Goal: Information Seeking & Learning: Learn about a topic

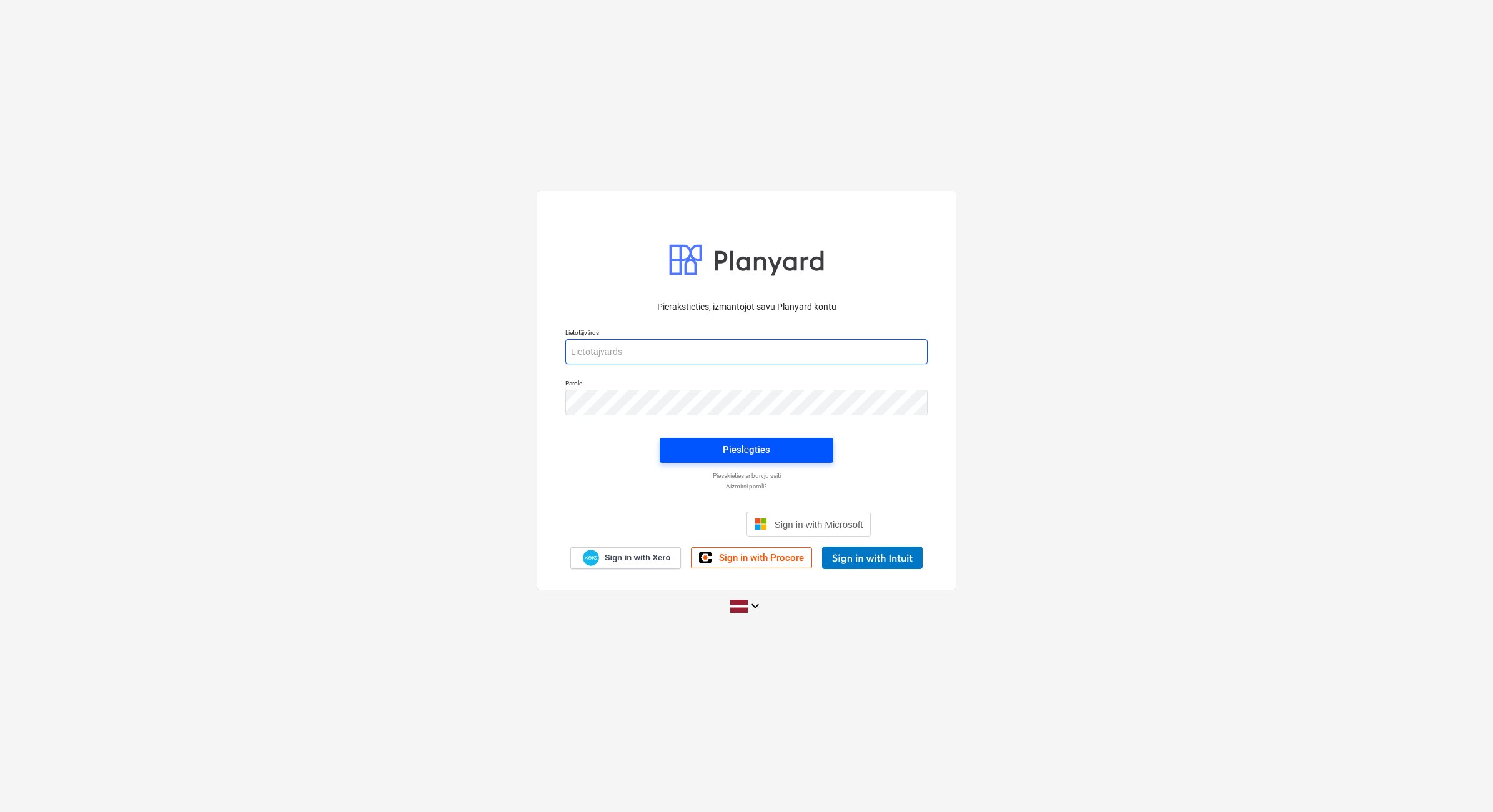
type input "[EMAIL_ADDRESS][DOMAIN_NAME]"
click at [783, 453] on span "Pieslēgties" at bounding box center [746, 450] width 143 height 16
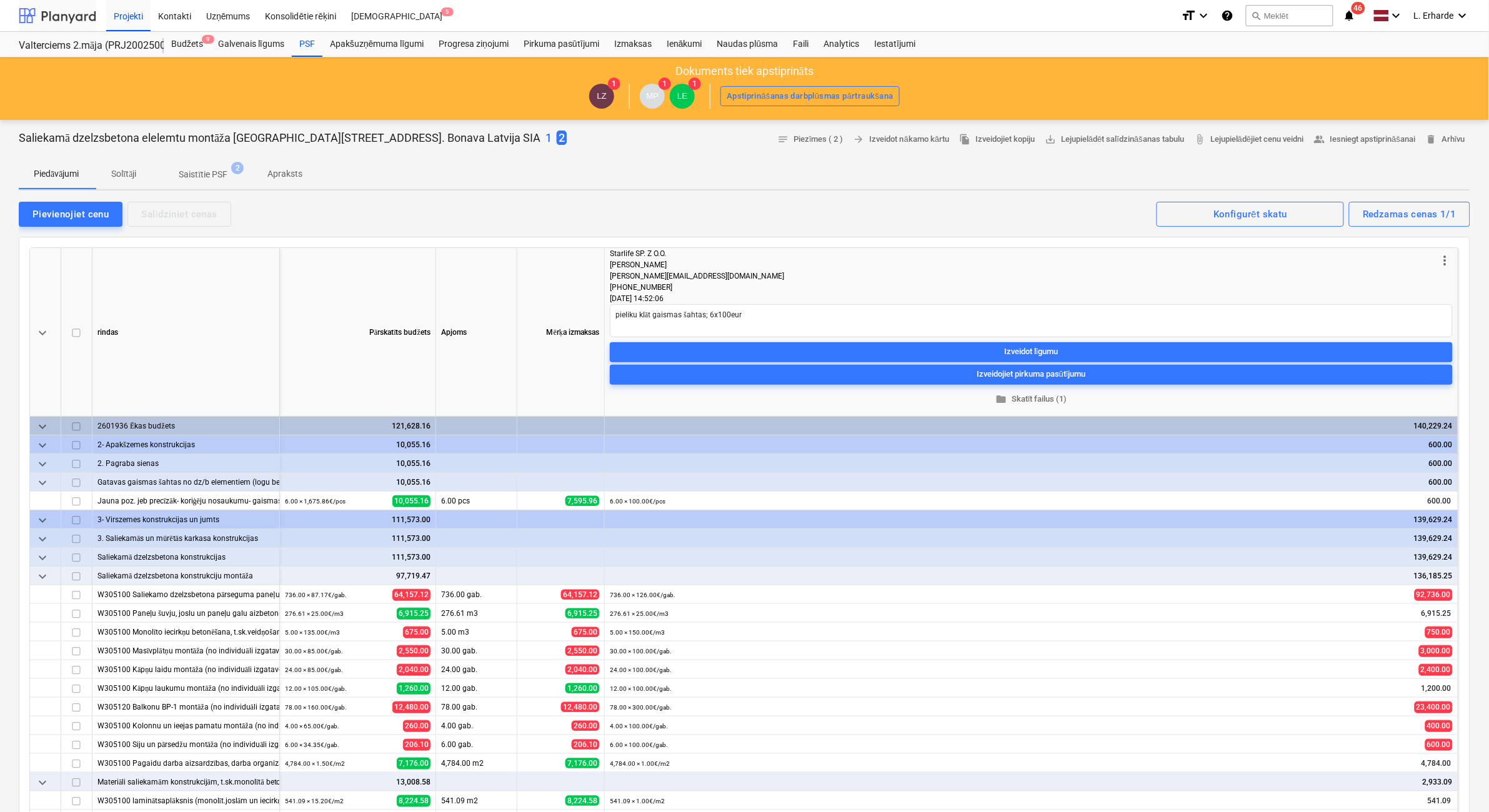
click at [57, 18] on div at bounding box center [57, 16] width 77 height 31
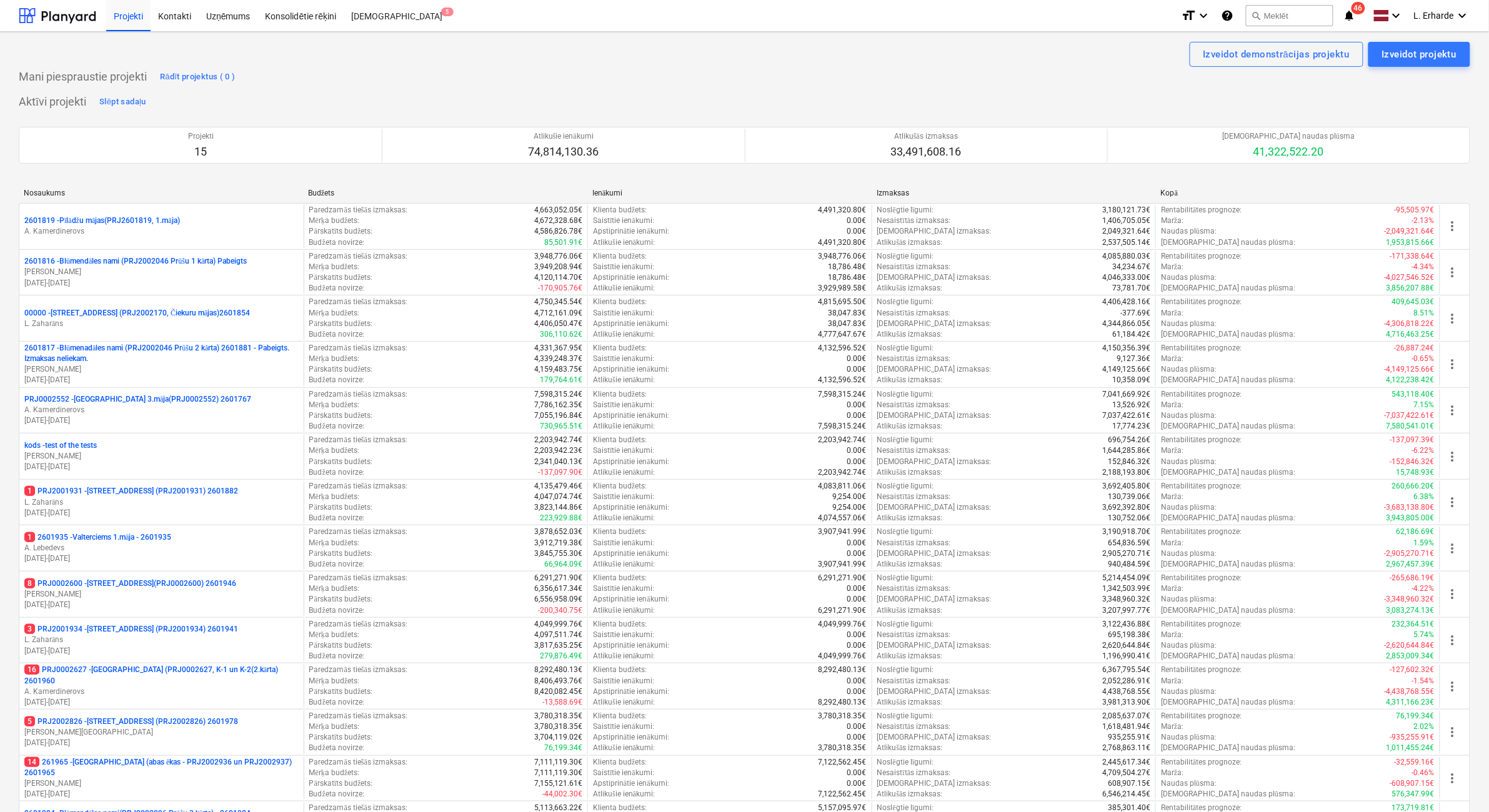
click at [993, 12] on icon "notifications" at bounding box center [1350, 16] width 12 height 15
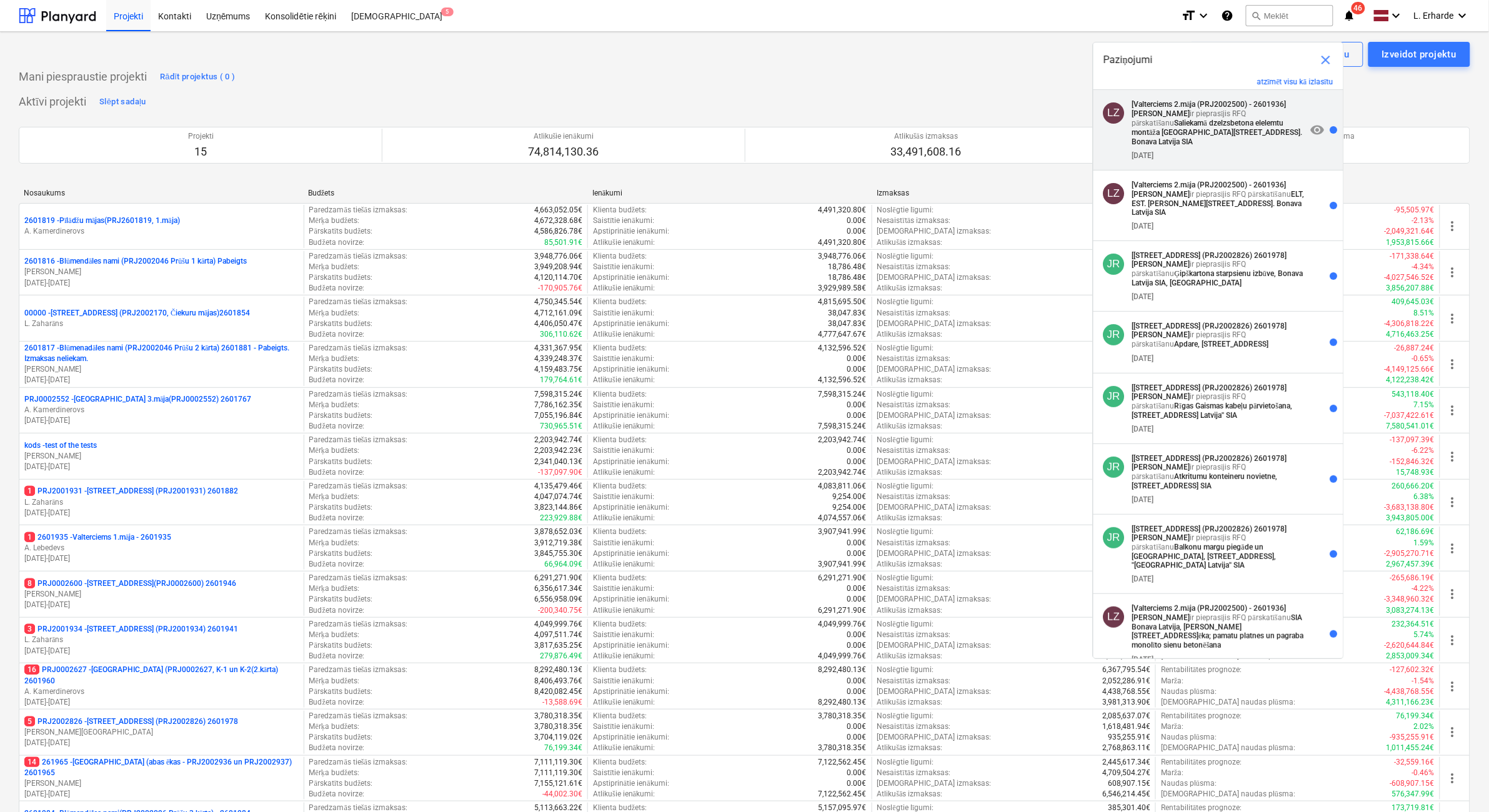
click at [993, 119] on strong "Saliekamā dzelzsbetona elelemtu montāža [GEOGRAPHIC_DATA][STREET_ADDRESS]. Bona…" at bounding box center [1218, 132] width 171 height 27
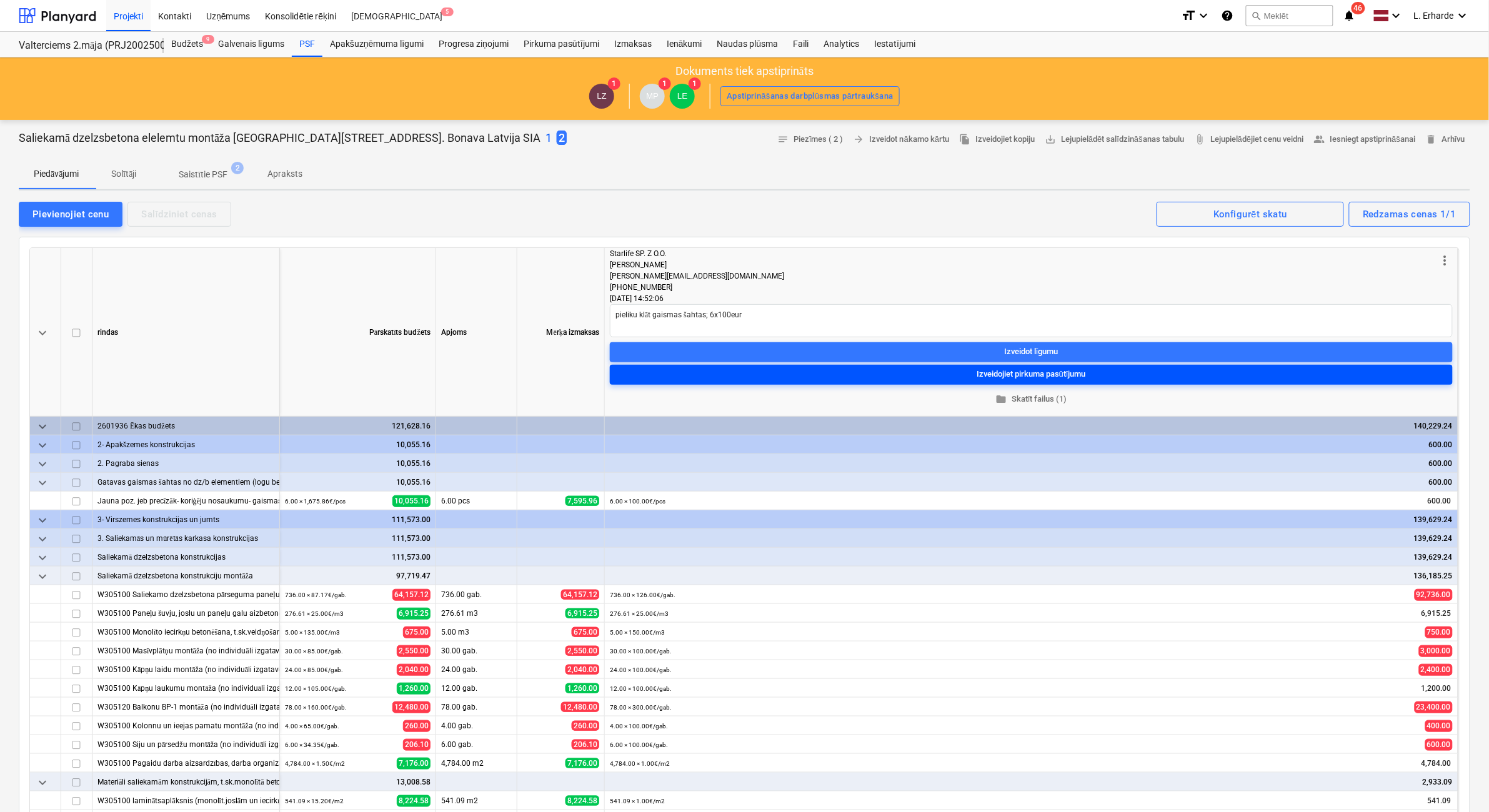
type textarea "x"
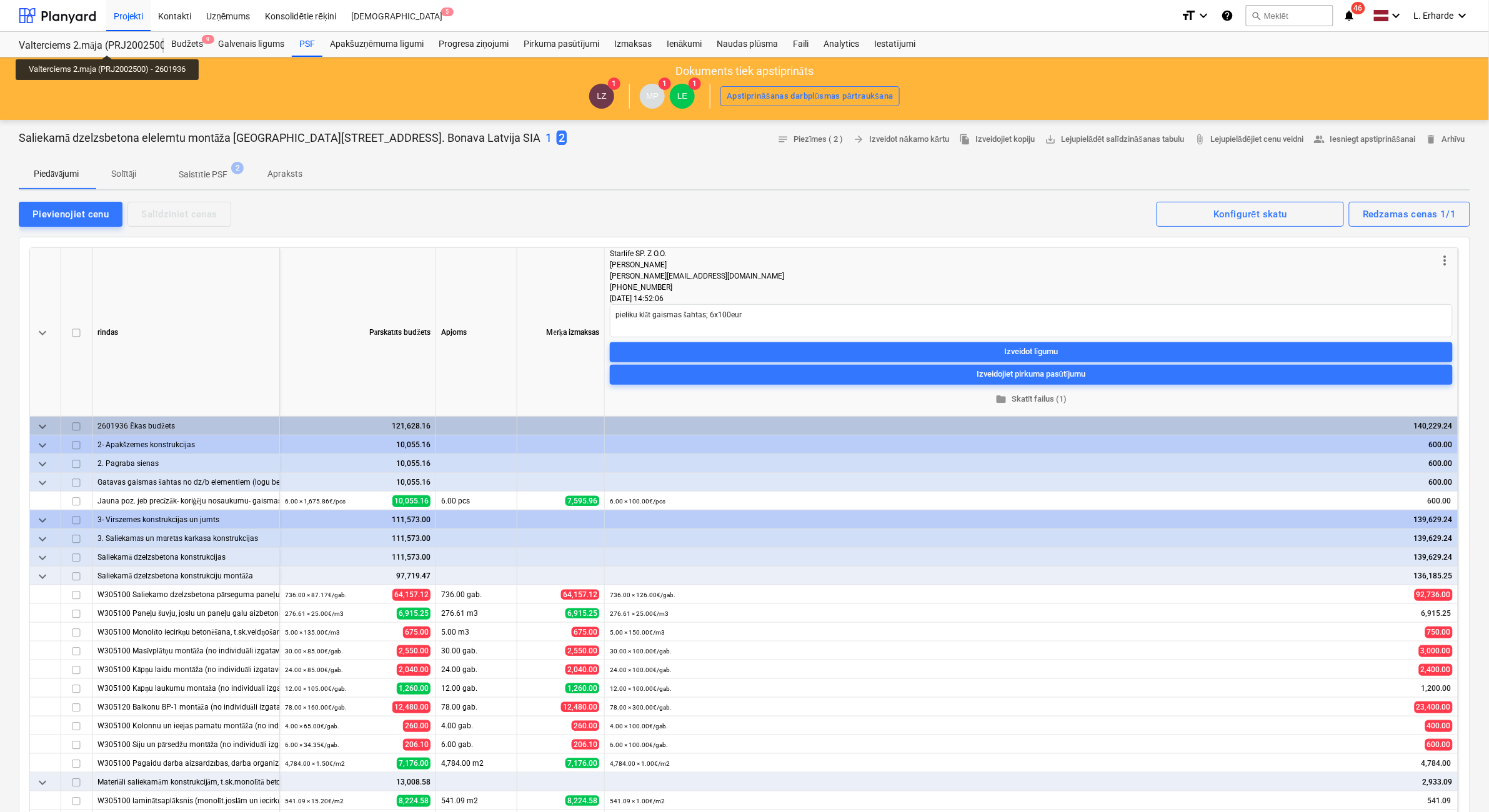
click at [110, 44] on div "Valterciems 2.māja (PRJ2002500) - 2601936" at bounding box center [83, 46] width 130 height 13
click at [76, 11] on div at bounding box center [57, 16] width 77 height 31
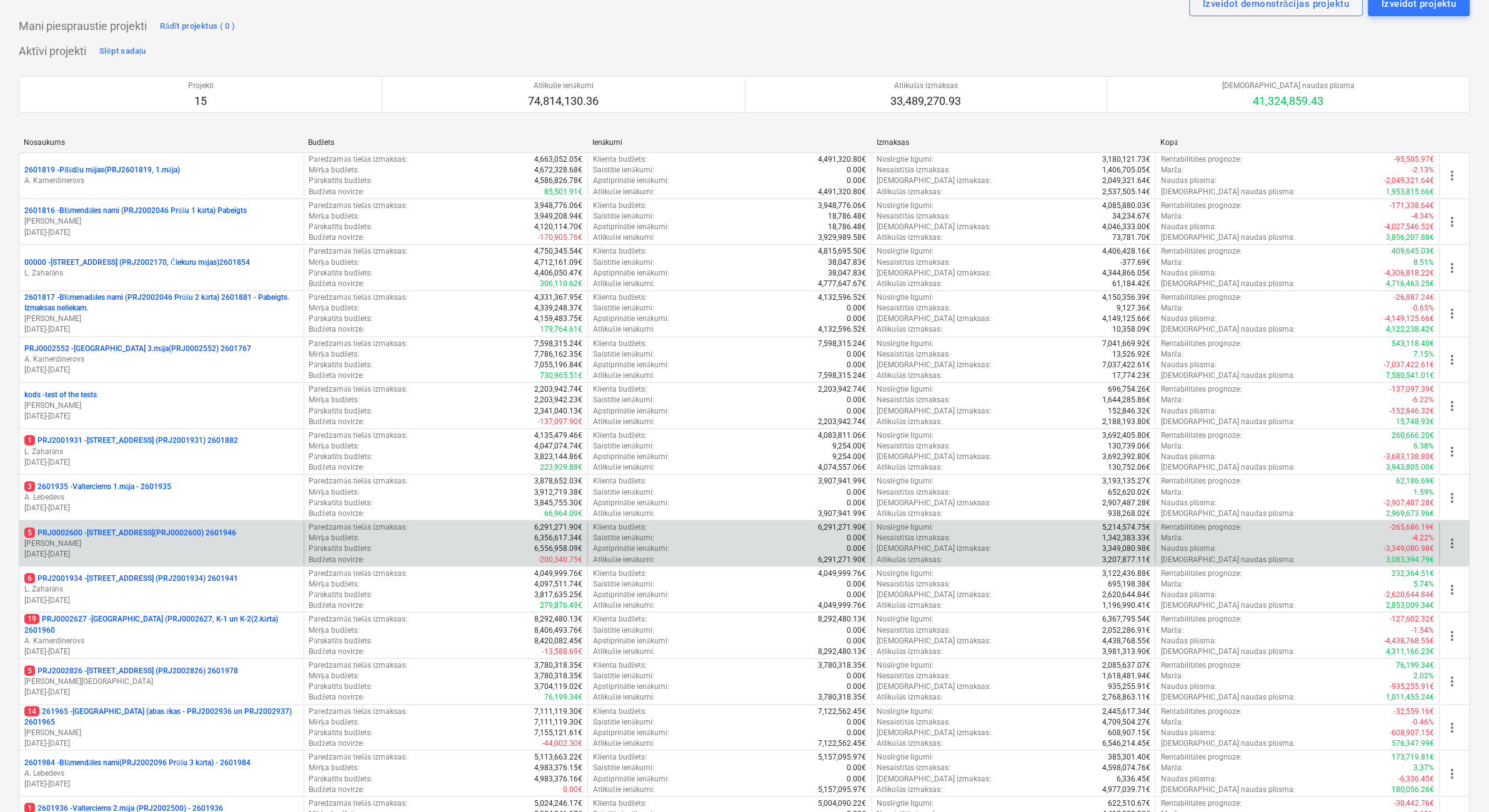
scroll to position [78, 0]
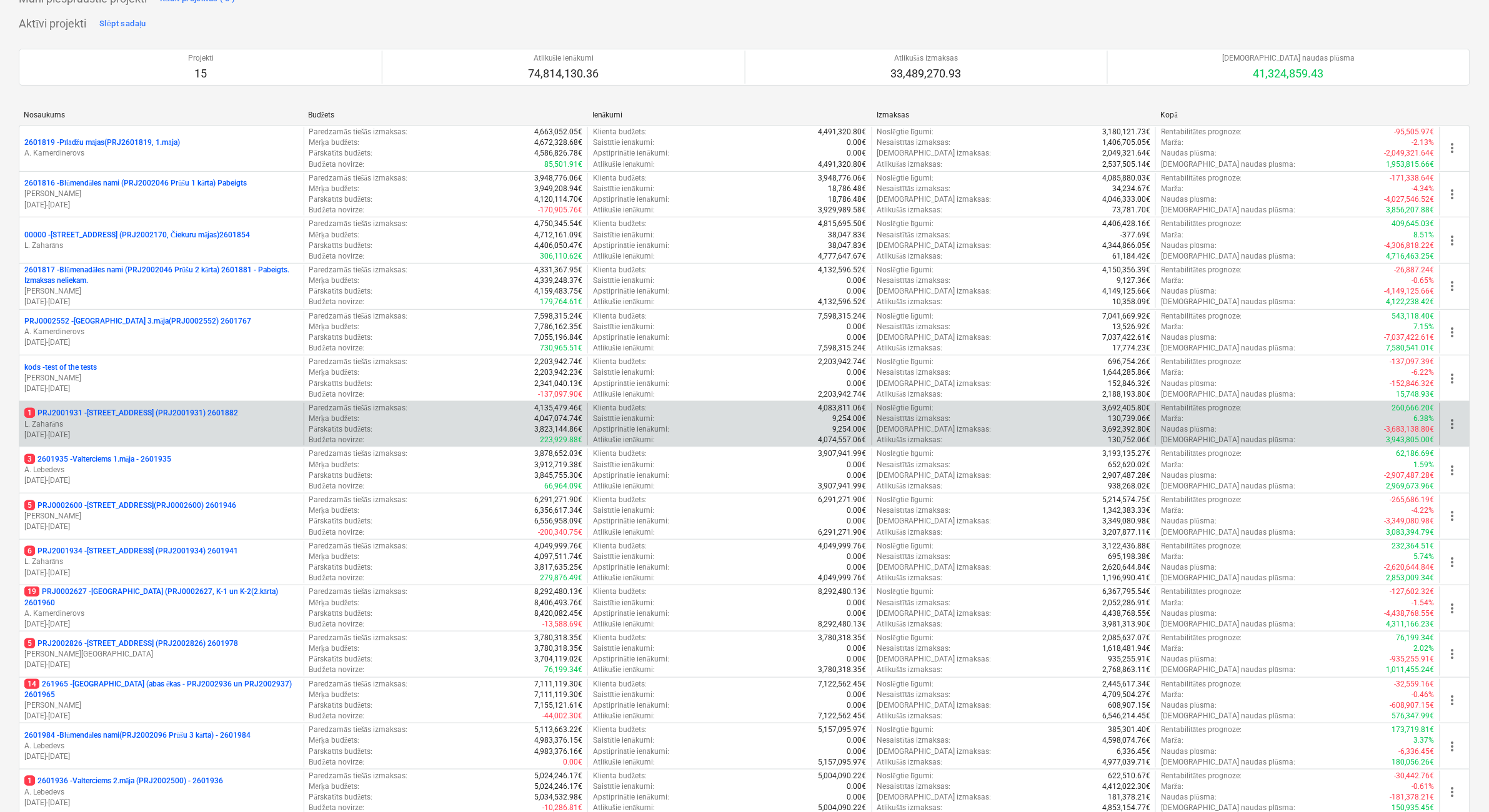
click at [186, 417] on p "1 PRJ2001931 - [STREET_ADDRESS] (PRJ2001931) 2601882" at bounding box center [131, 413] width 214 height 11
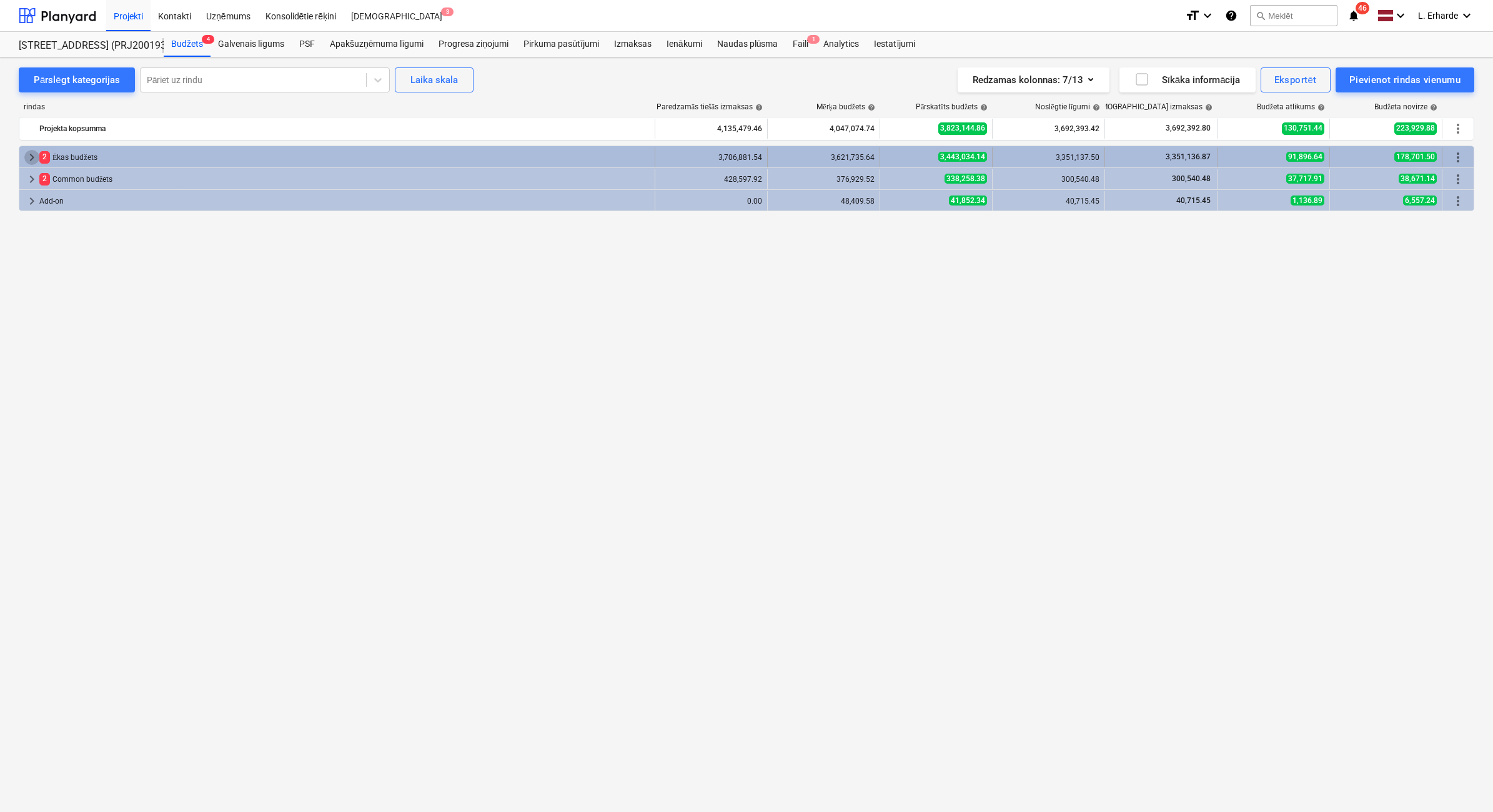
click at [33, 154] on span "keyboard_arrow_right" at bounding box center [32, 157] width 15 height 15
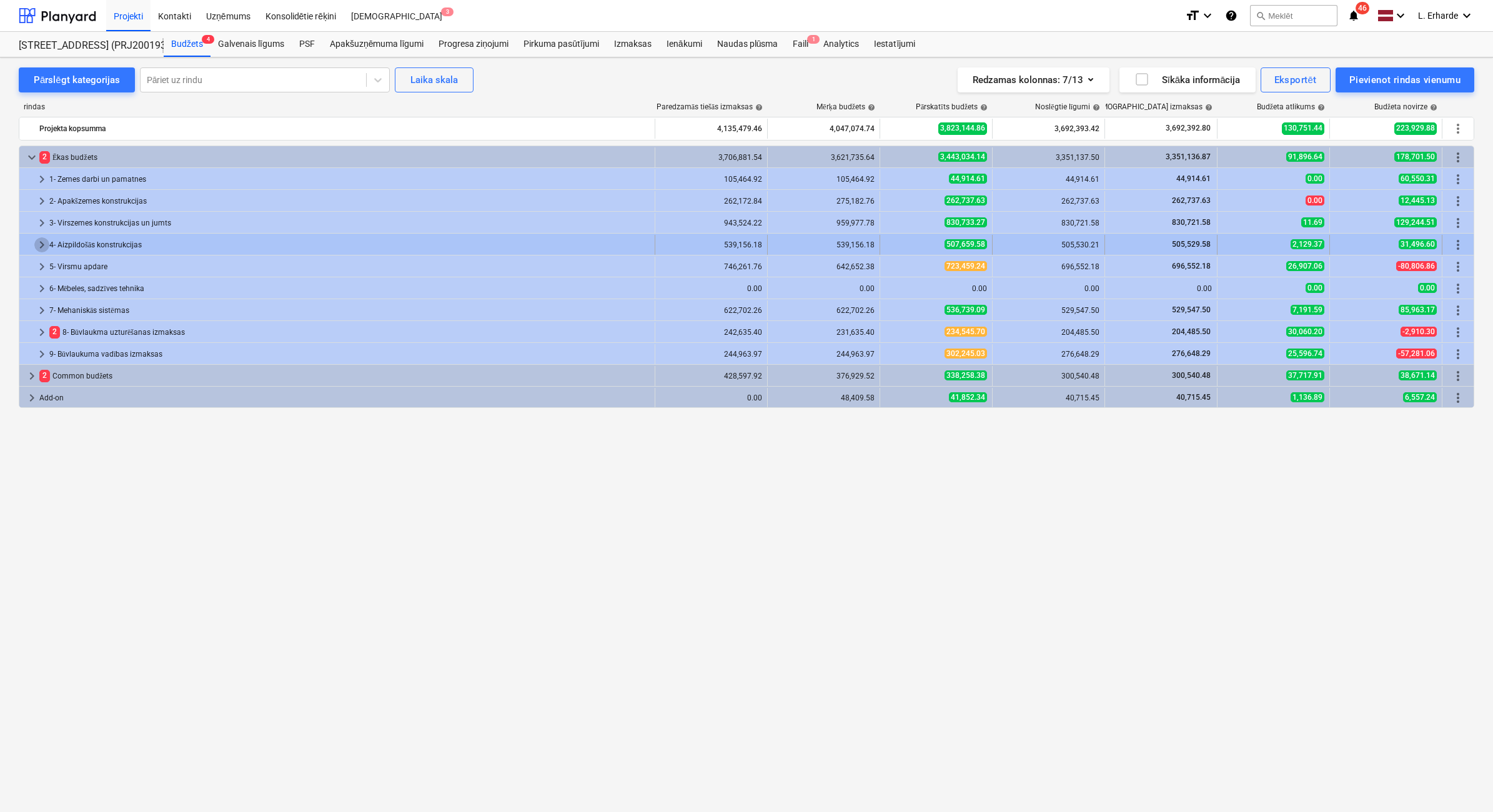
click at [40, 244] on span "keyboard_arrow_right" at bounding box center [42, 245] width 15 height 15
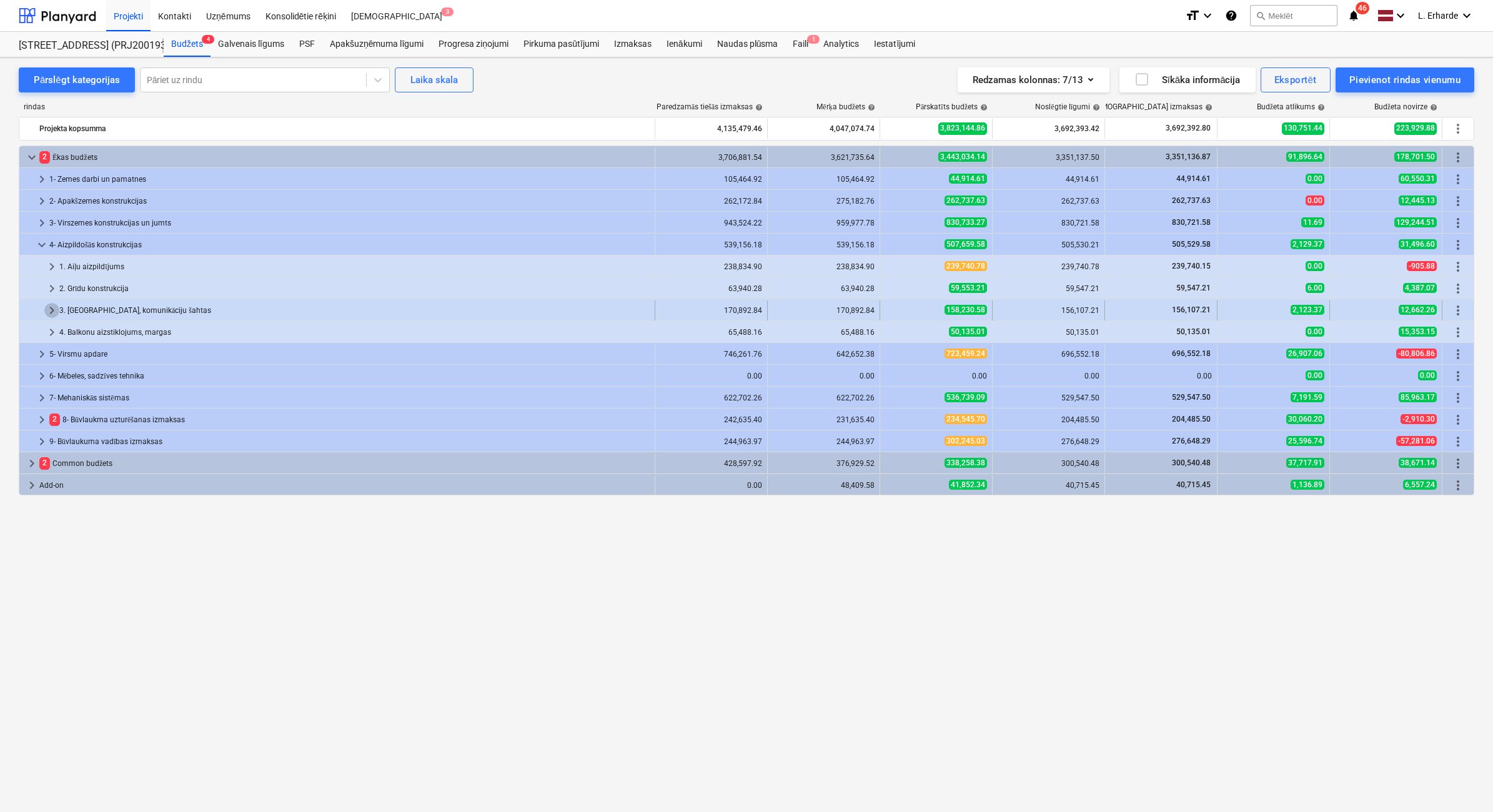
click at [48, 310] on span "keyboard_arrow_right" at bounding box center [52, 311] width 15 height 15
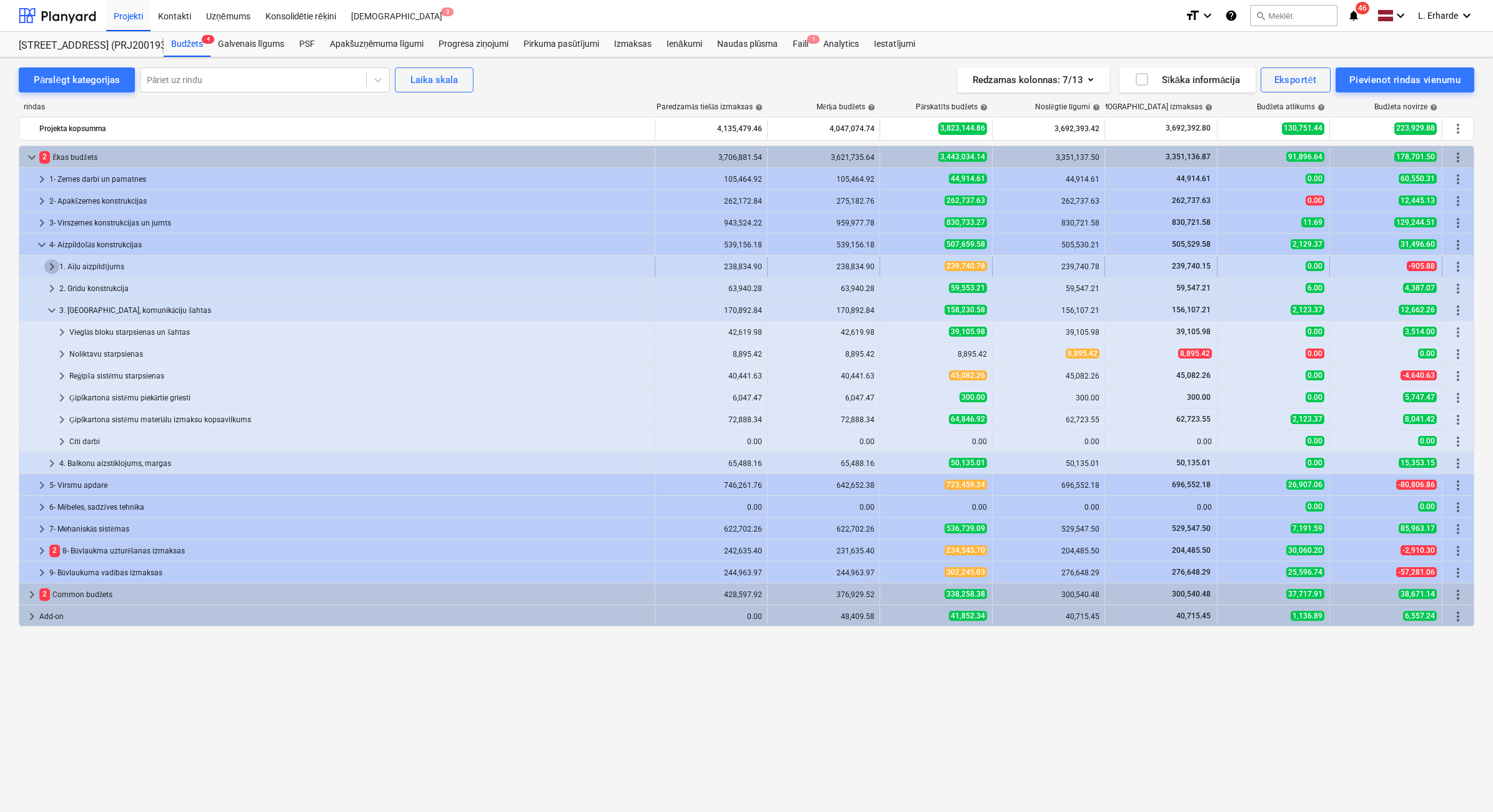
click at [50, 269] on span "keyboard_arrow_right" at bounding box center [52, 267] width 15 height 15
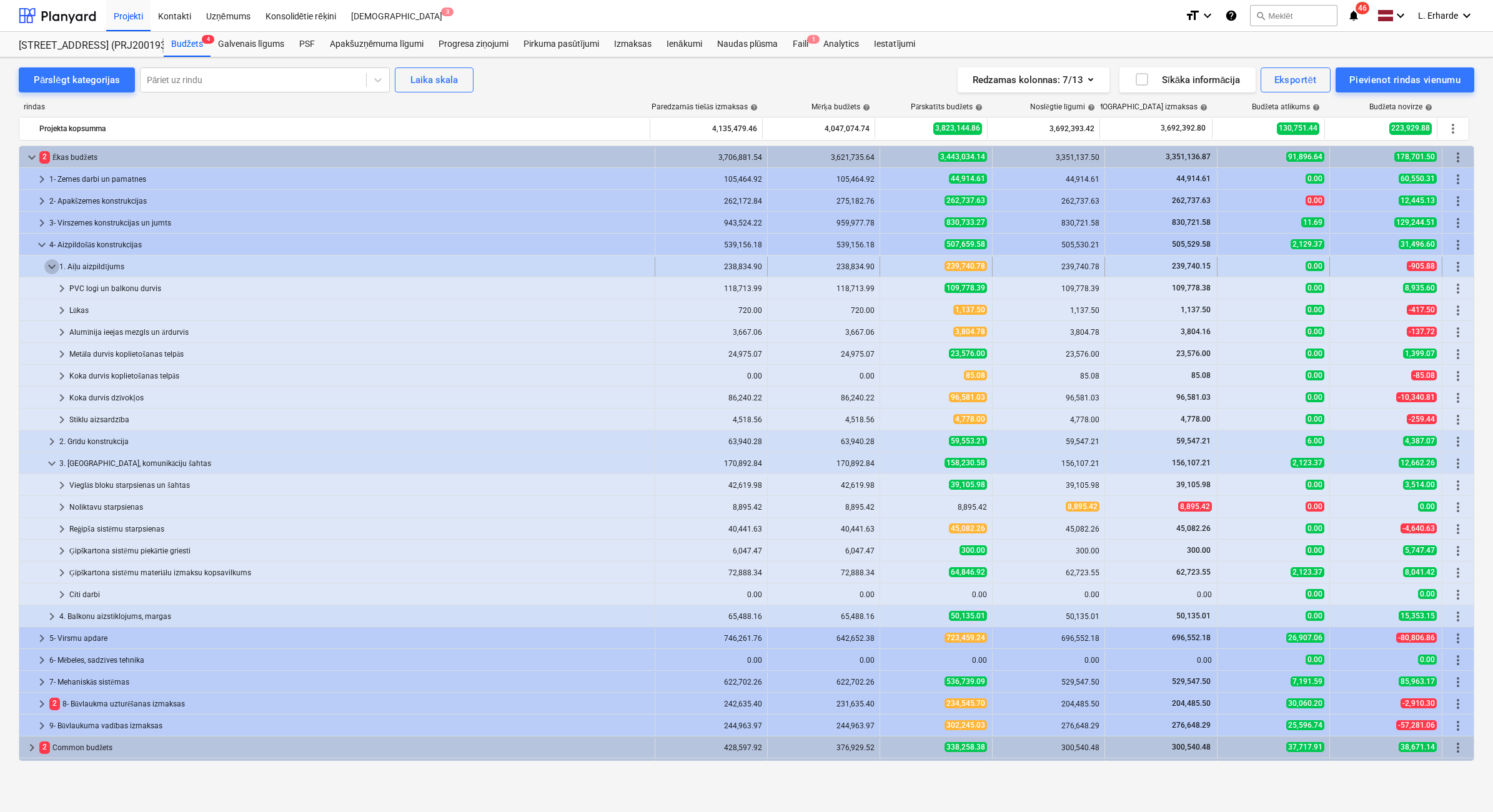
click at [50, 266] on span "keyboard_arrow_down" at bounding box center [52, 267] width 15 height 15
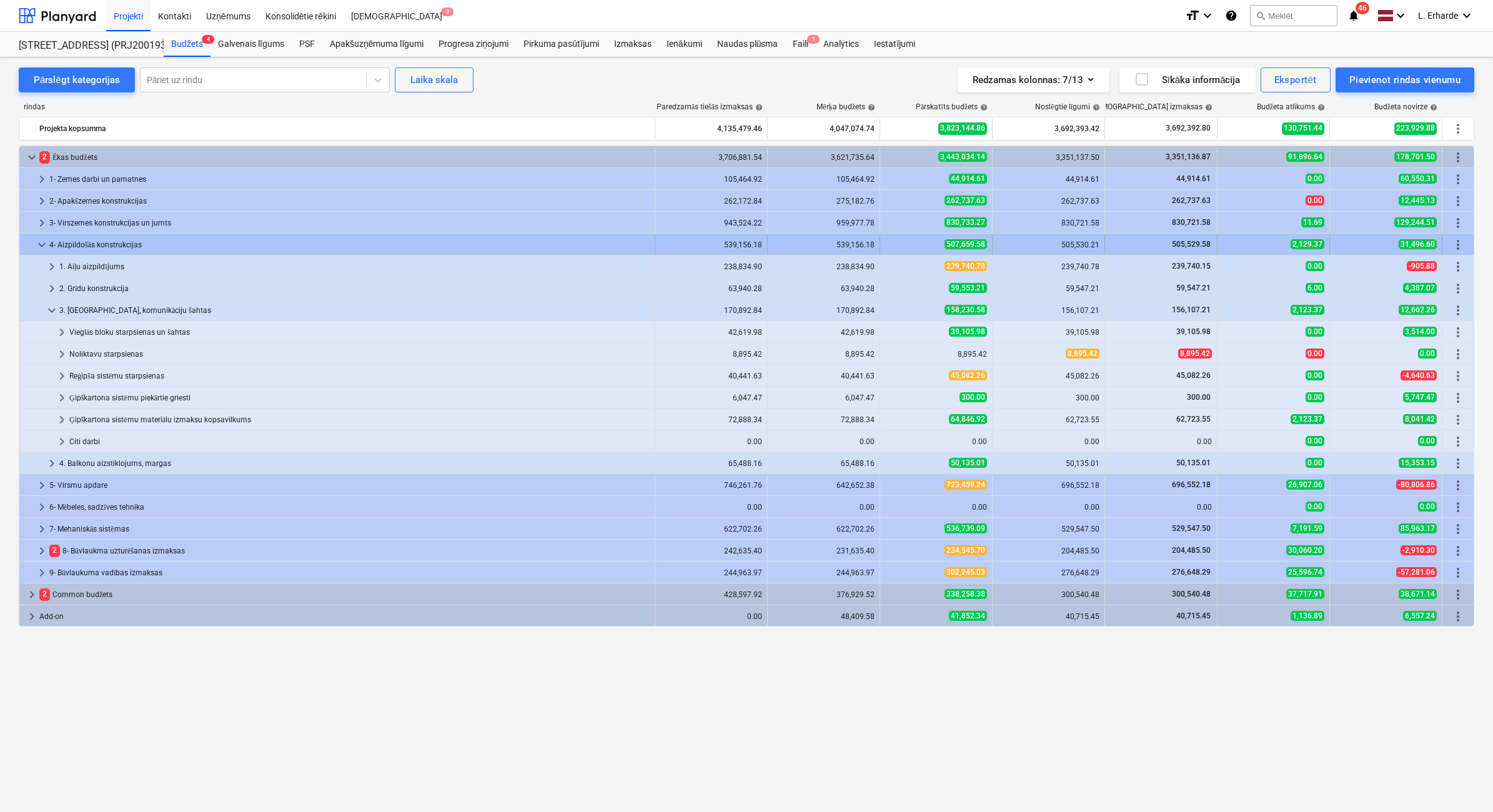
click at [36, 244] on span "keyboard_arrow_down" at bounding box center [42, 245] width 15 height 15
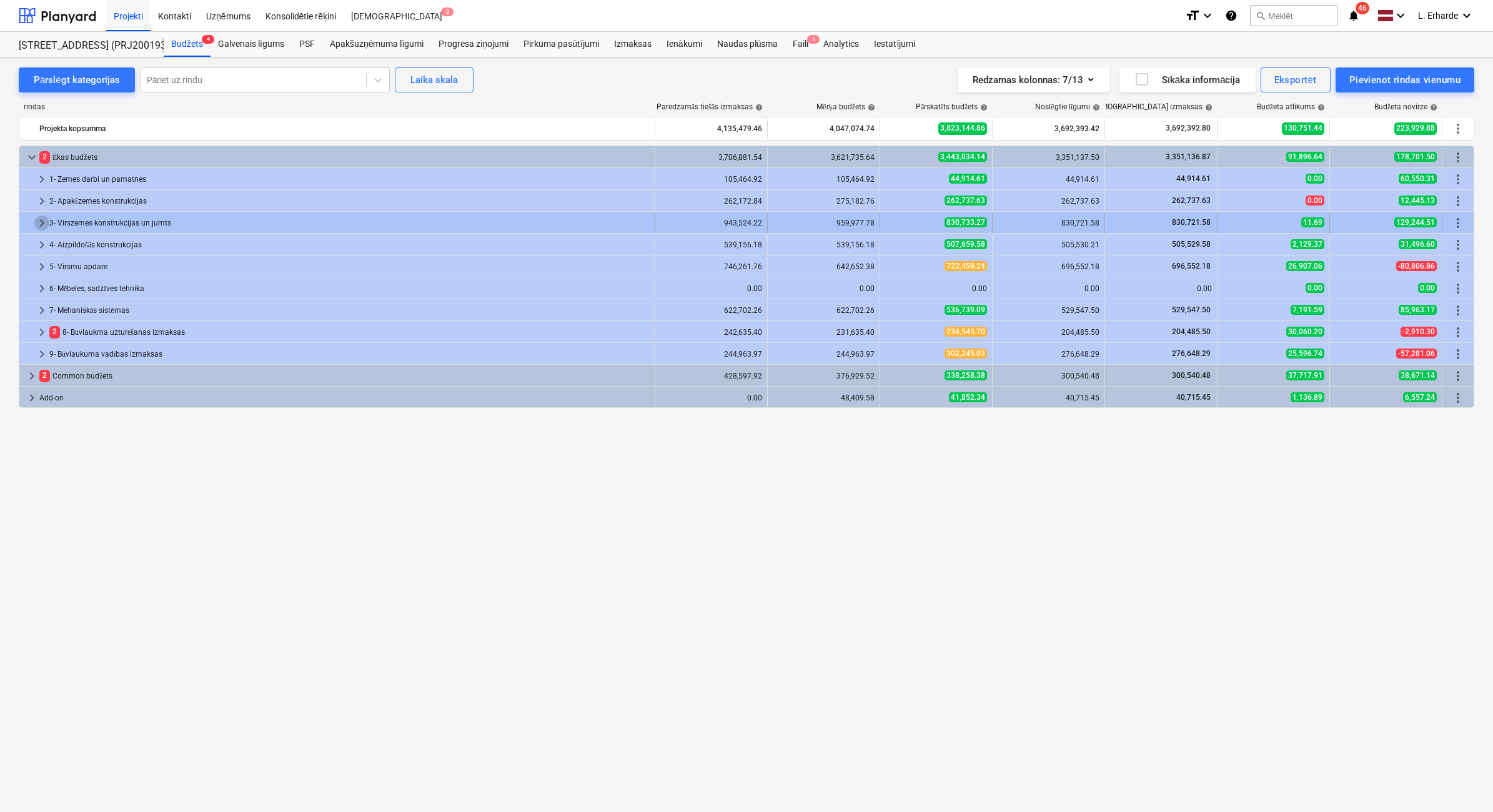
click at [40, 222] on span "keyboard_arrow_right" at bounding box center [42, 223] width 15 height 15
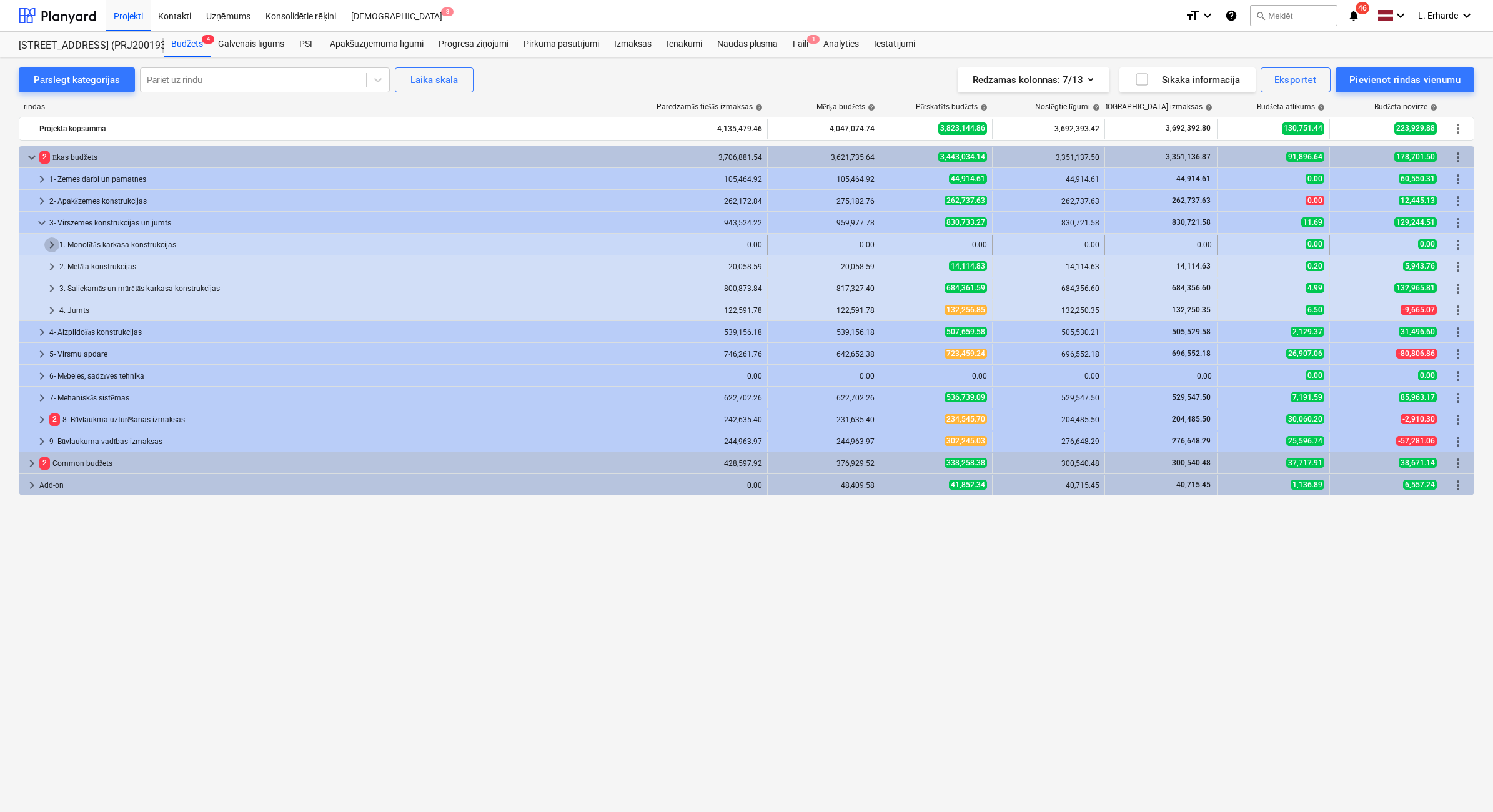
click at [48, 245] on span "keyboard_arrow_right" at bounding box center [52, 245] width 15 height 15
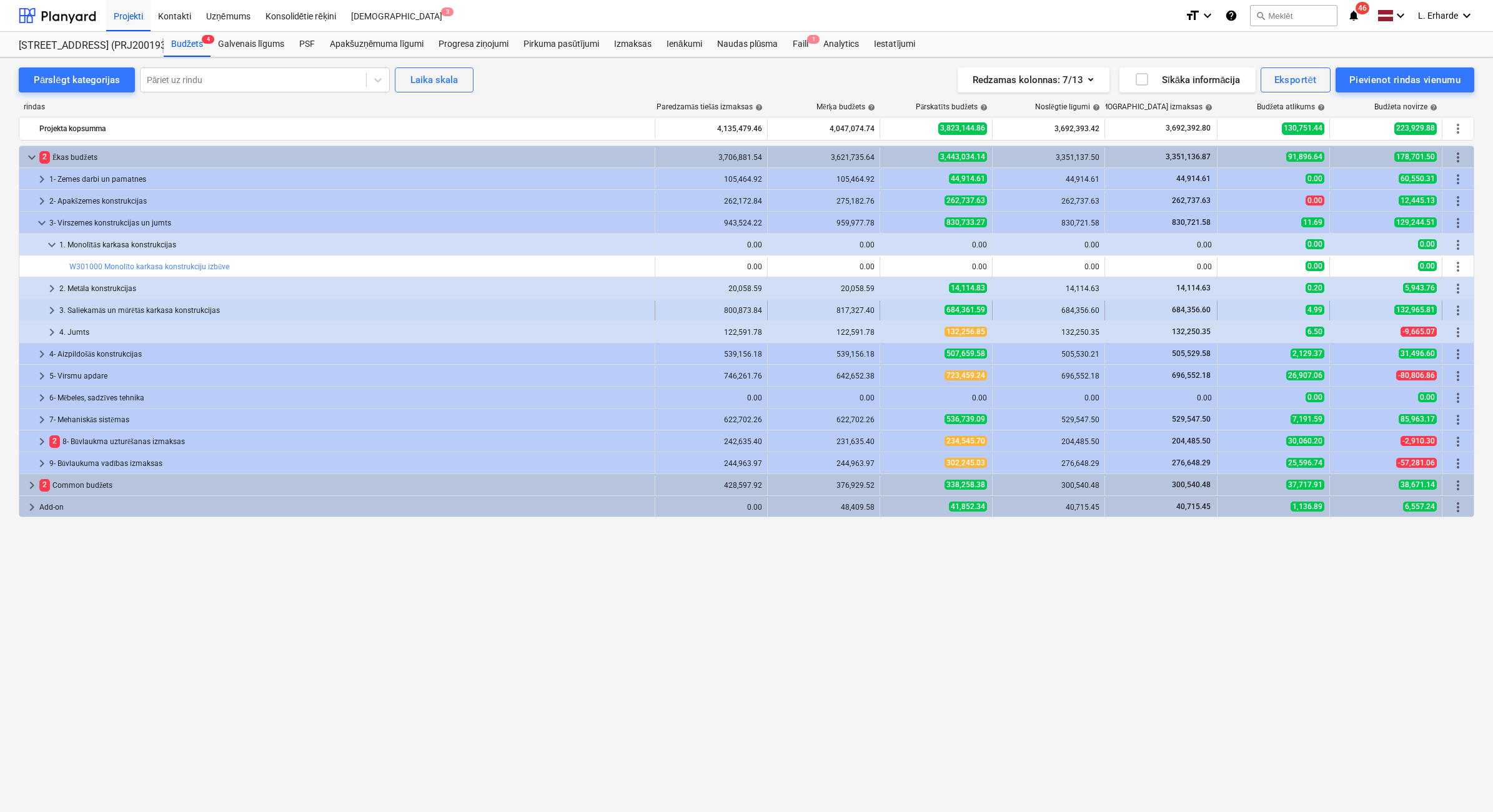
click at [56, 312] on span "keyboard_arrow_right" at bounding box center [52, 311] width 15 height 15
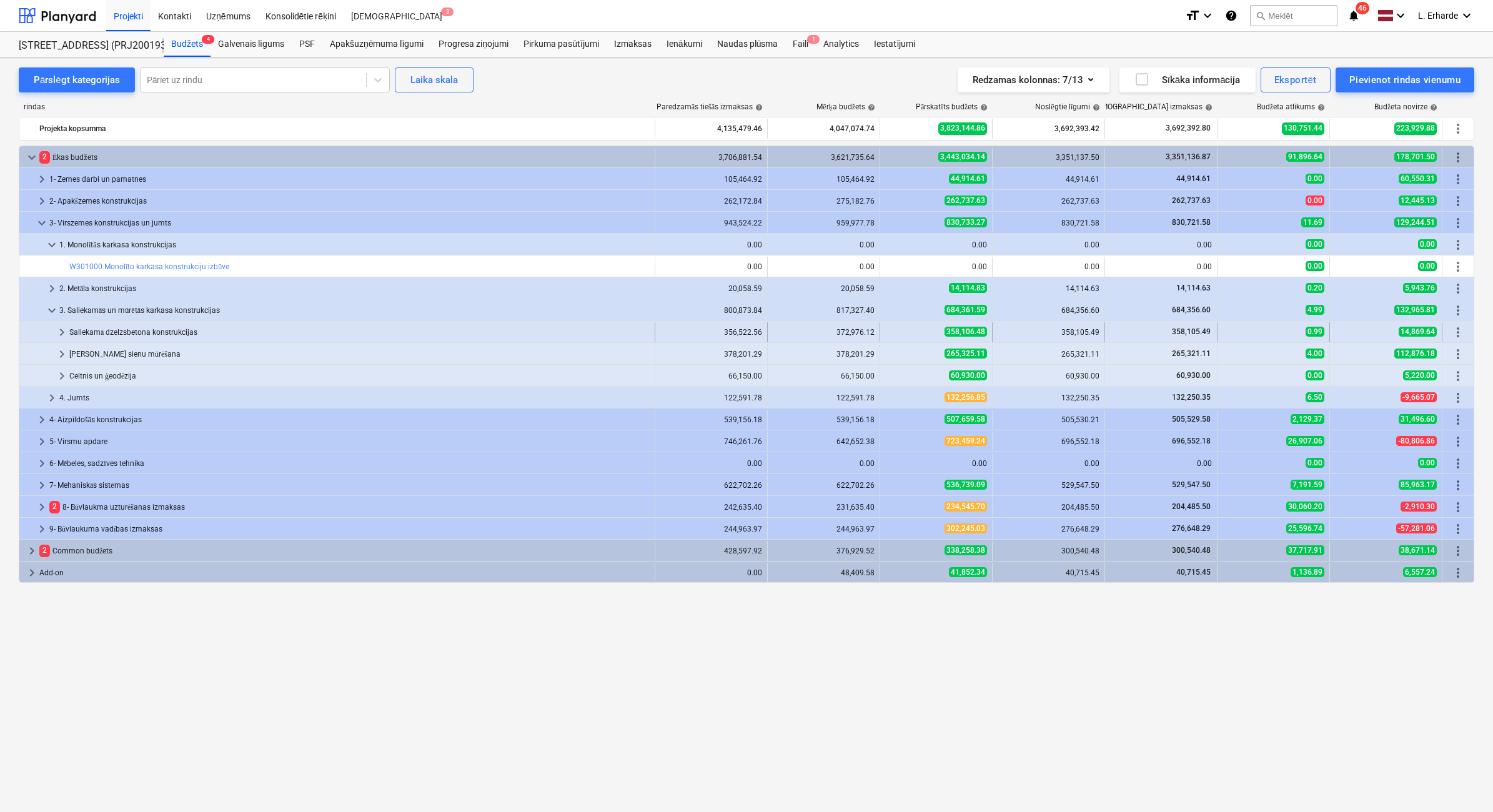
click at [57, 334] on span "keyboard_arrow_right" at bounding box center [62, 333] width 15 height 15
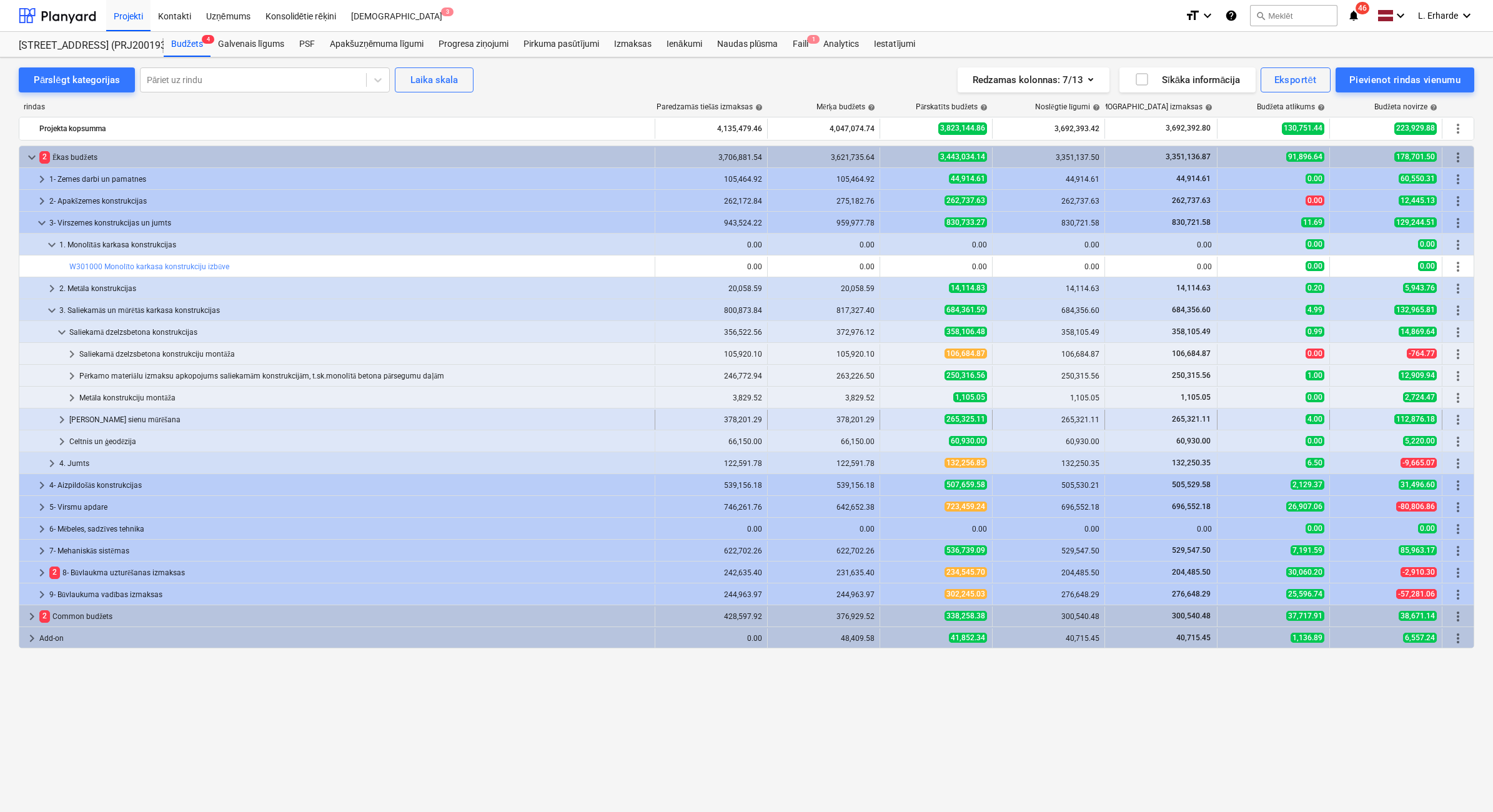
click at [60, 419] on span "keyboard_arrow_right" at bounding box center [62, 420] width 15 height 15
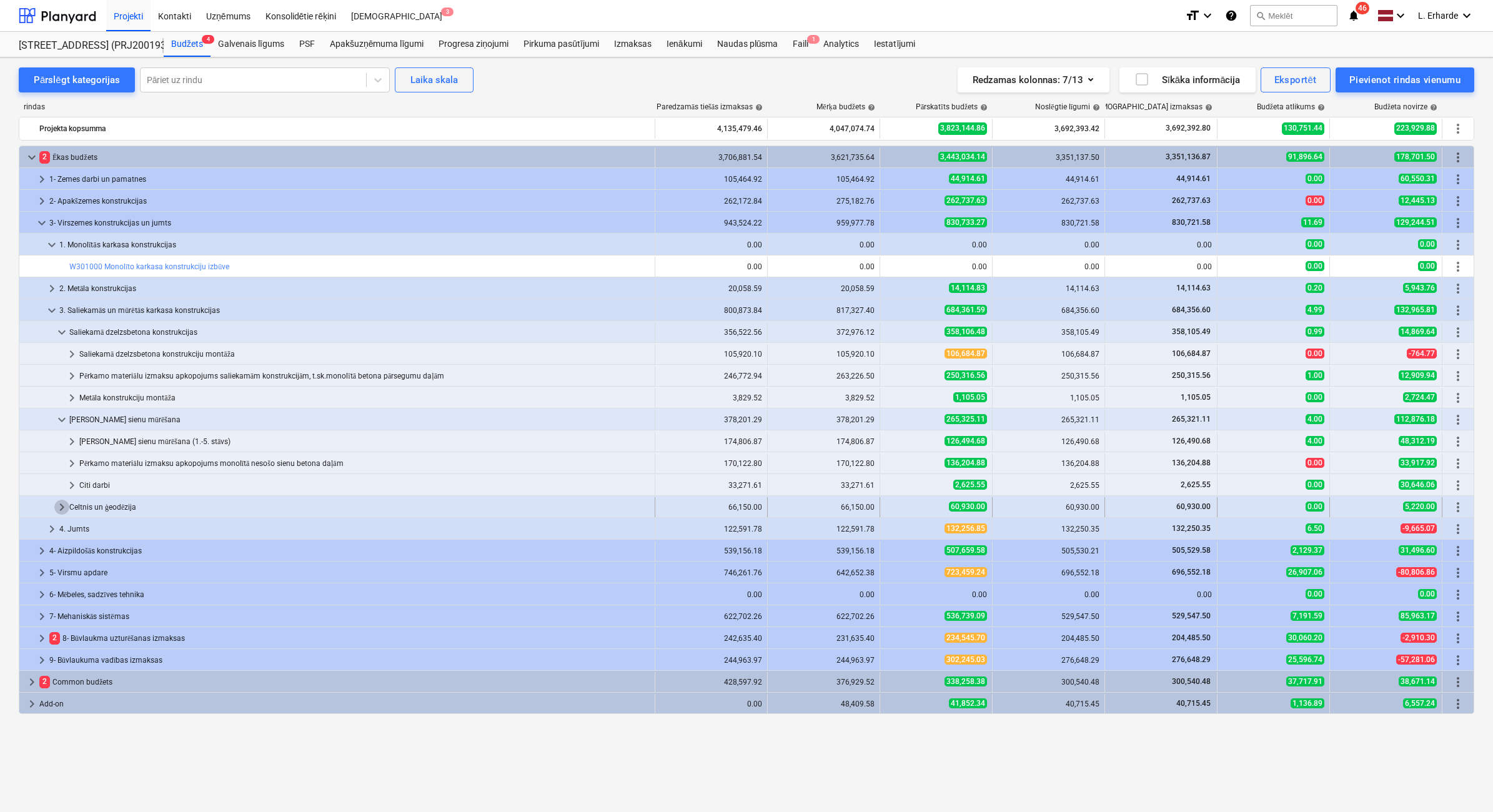
click at [64, 499] on span "keyboard_arrow_right" at bounding box center [62, 507] width 15 height 15
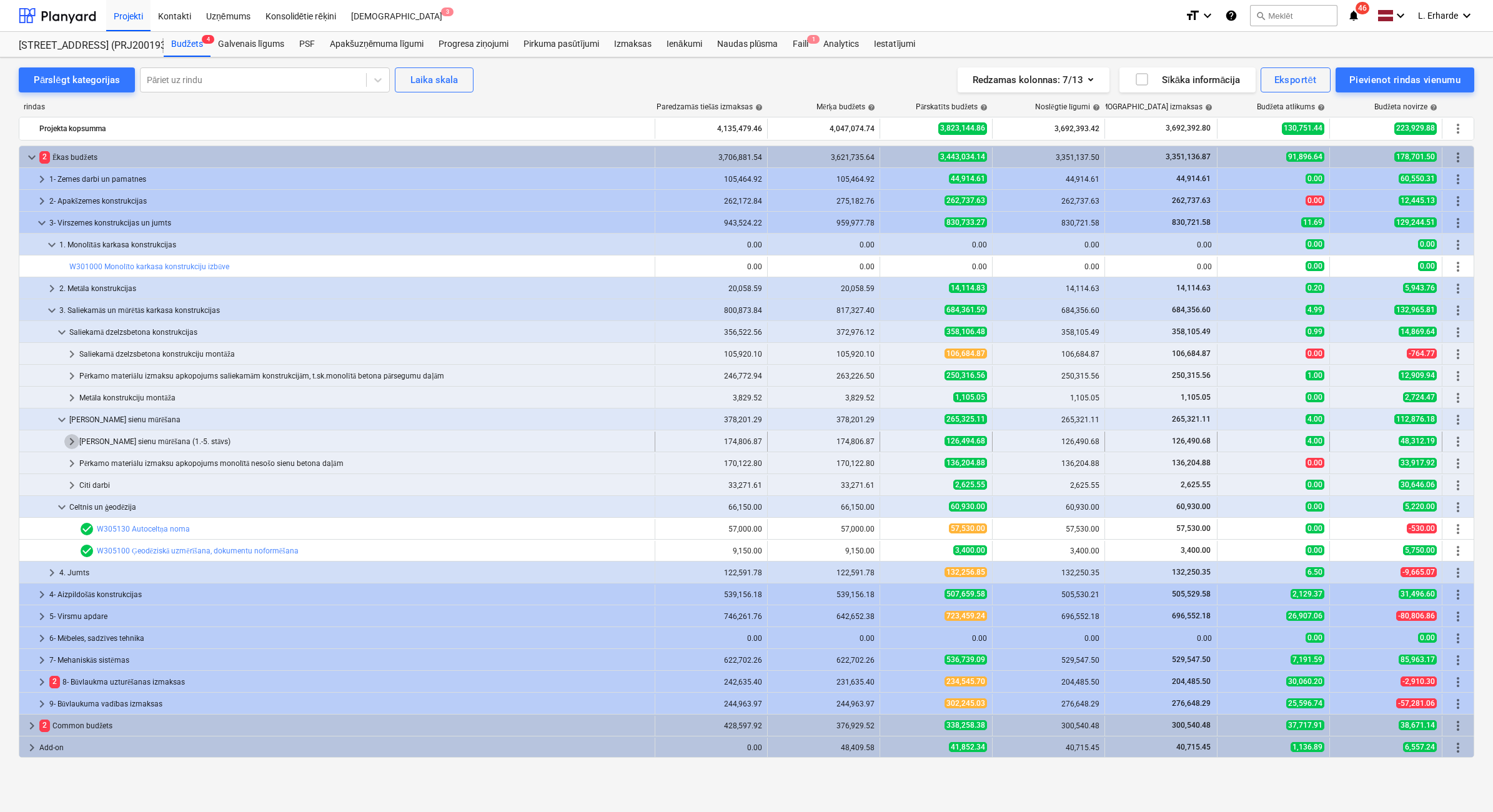
click at [76, 438] on span "keyboard_arrow_right" at bounding box center [72, 442] width 15 height 15
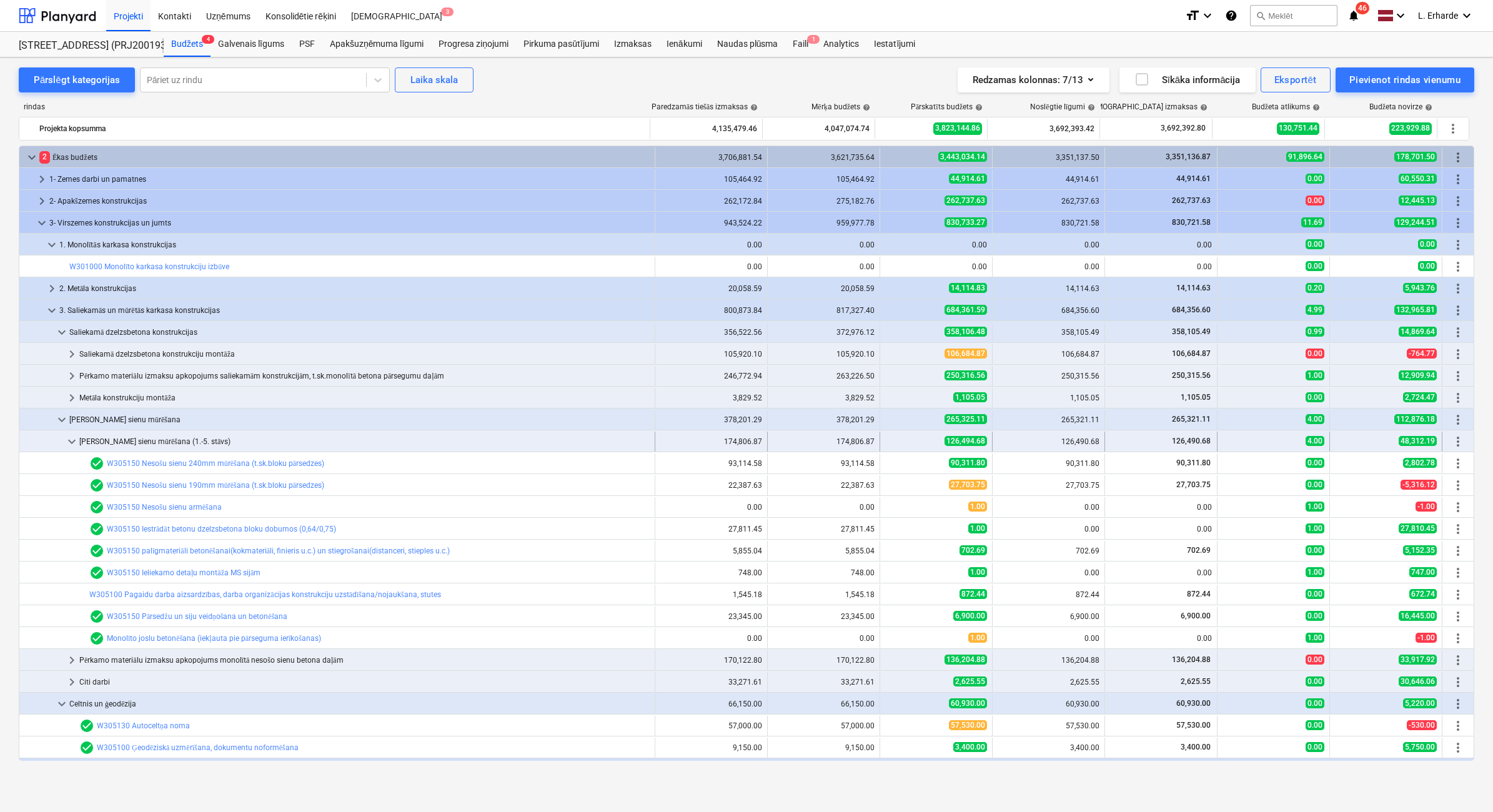
click at [69, 439] on span "keyboard_arrow_down" at bounding box center [72, 442] width 15 height 15
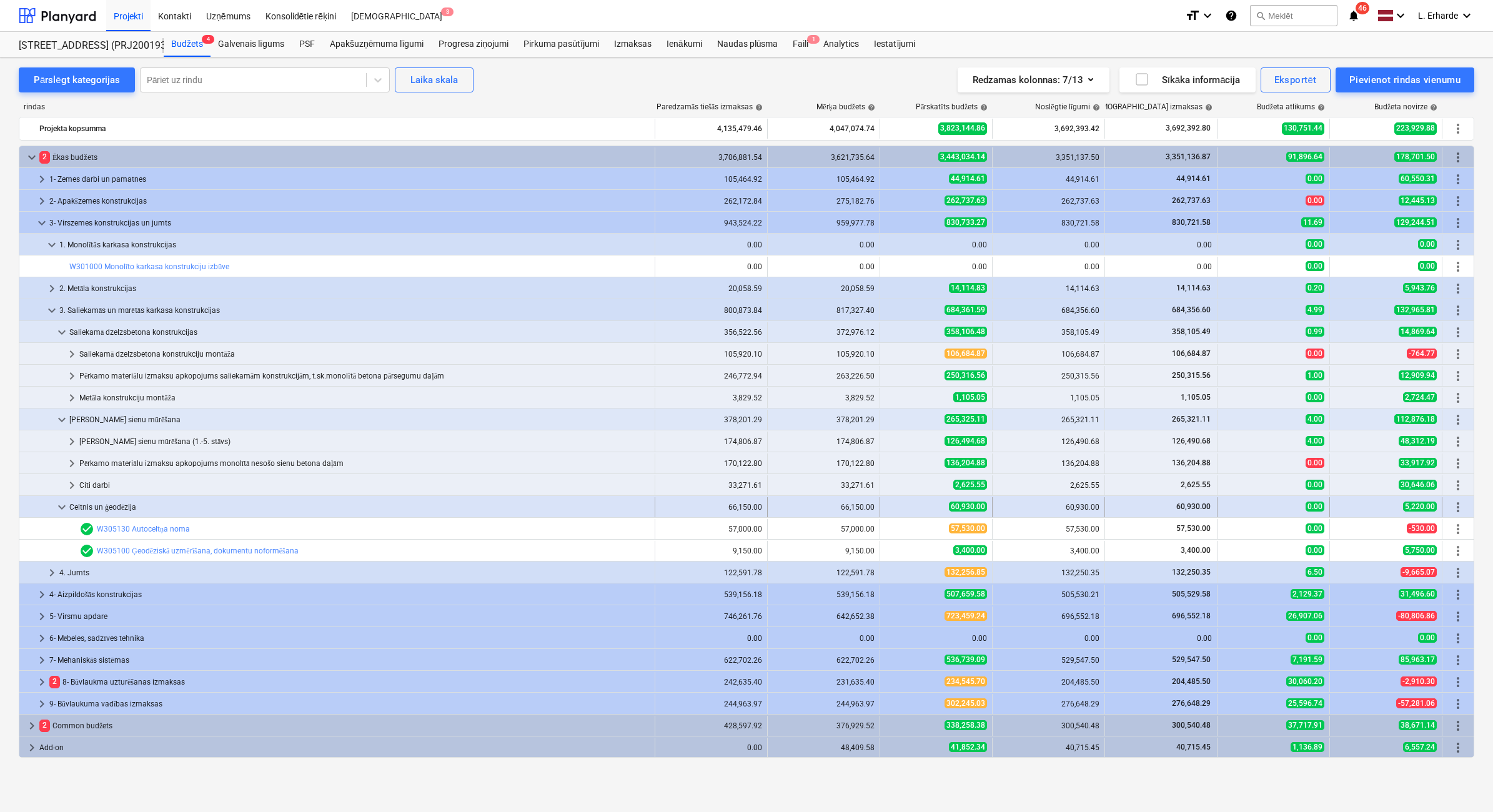
click at [55, 499] on span "keyboard_arrow_down" at bounding box center [62, 507] width 15 height 15
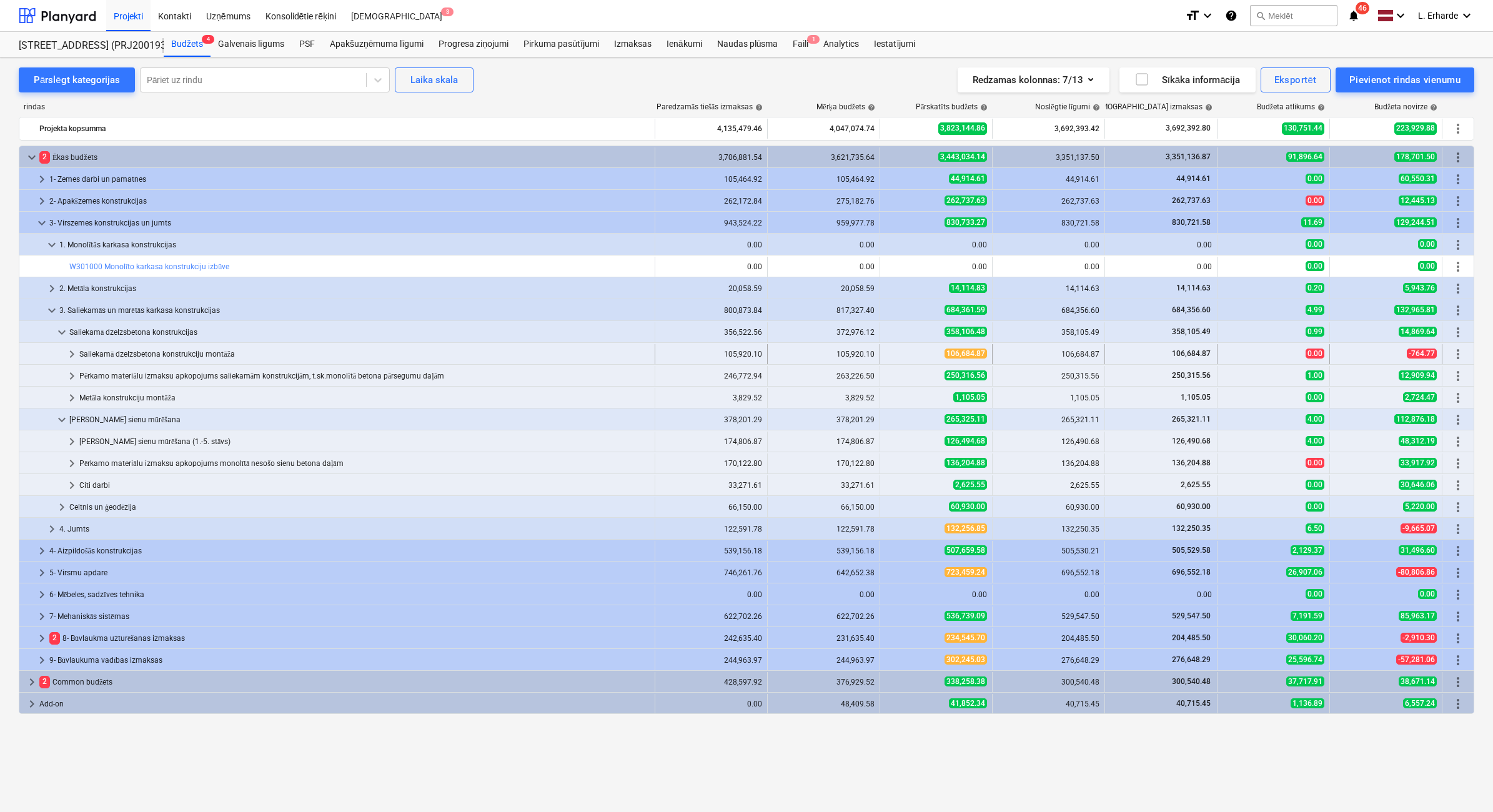
click at [66, 356] on span "keyboard_arrow_right" at bounding box center [72, 354] width 15 height 15
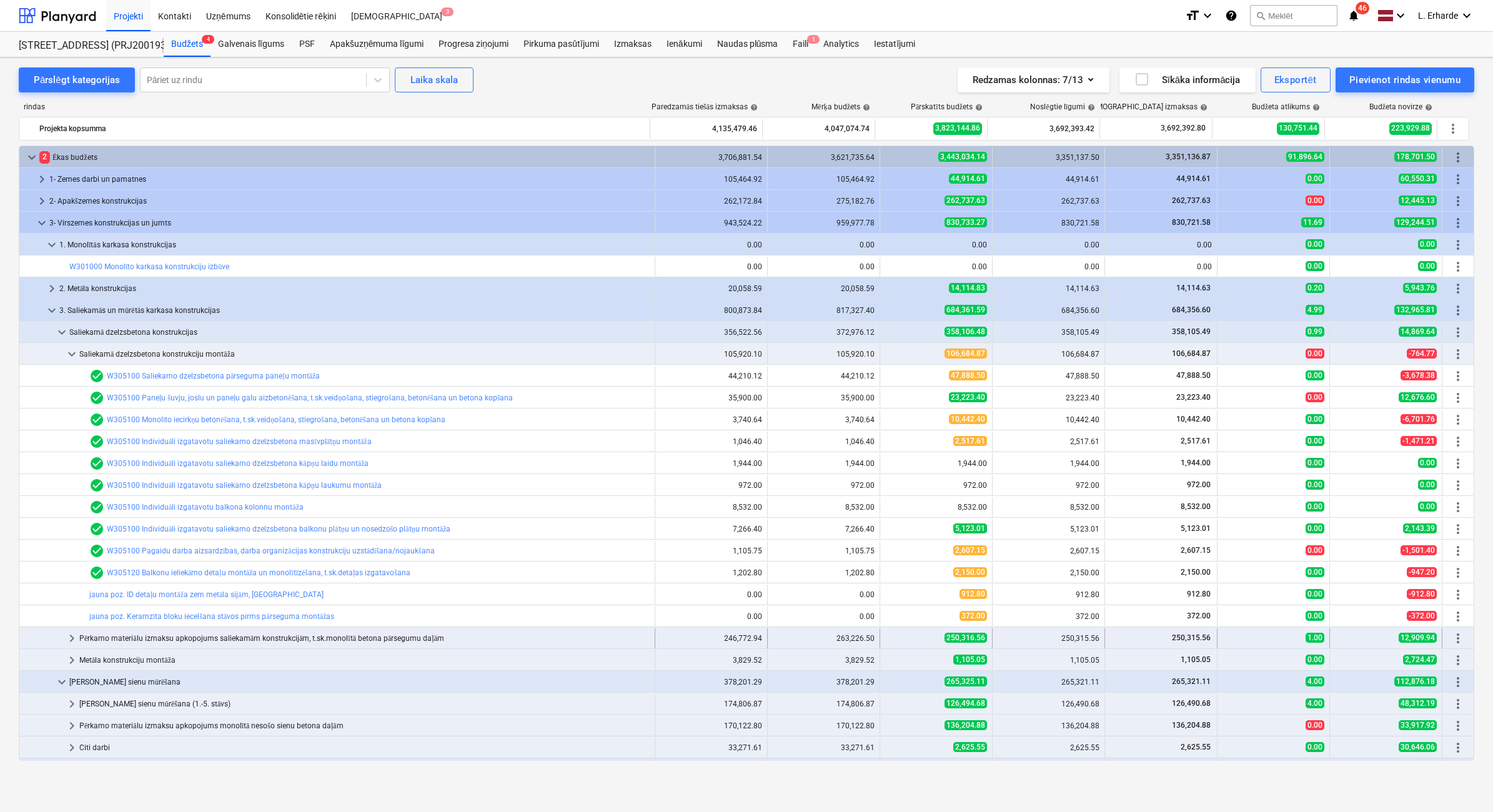
click at [89, 499] on div "Pērkamo materiālu izmaksu apkopojums saliekamām konstrukcijām, t.sk.monolītā be…" at bounding box center [364, 638] width 570 height 20
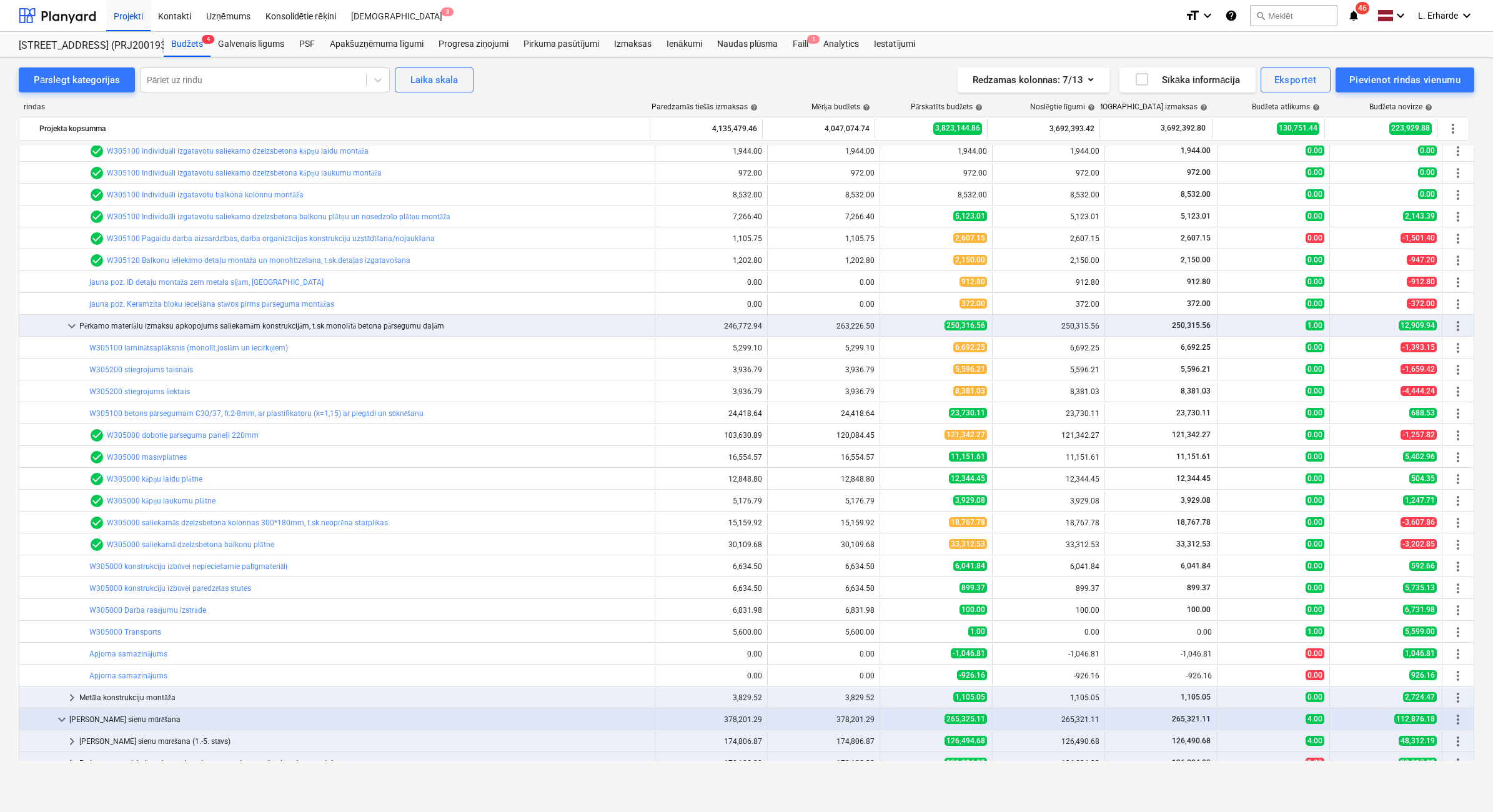
scroll to position [78, 0]
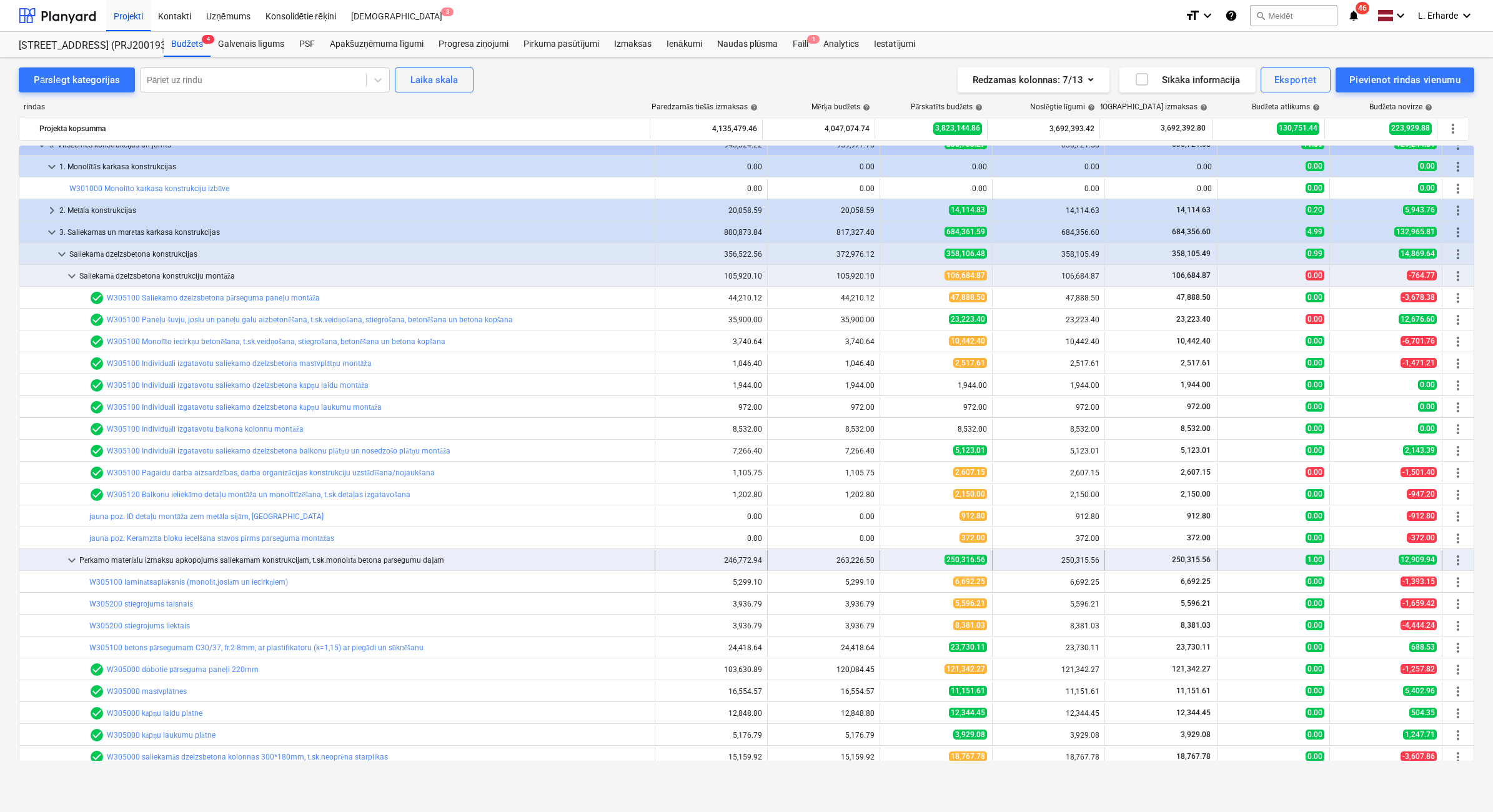
click at [70, 499] on span "keyboard_arrow_down" at bounding box center [72, 560] width 15 height 15
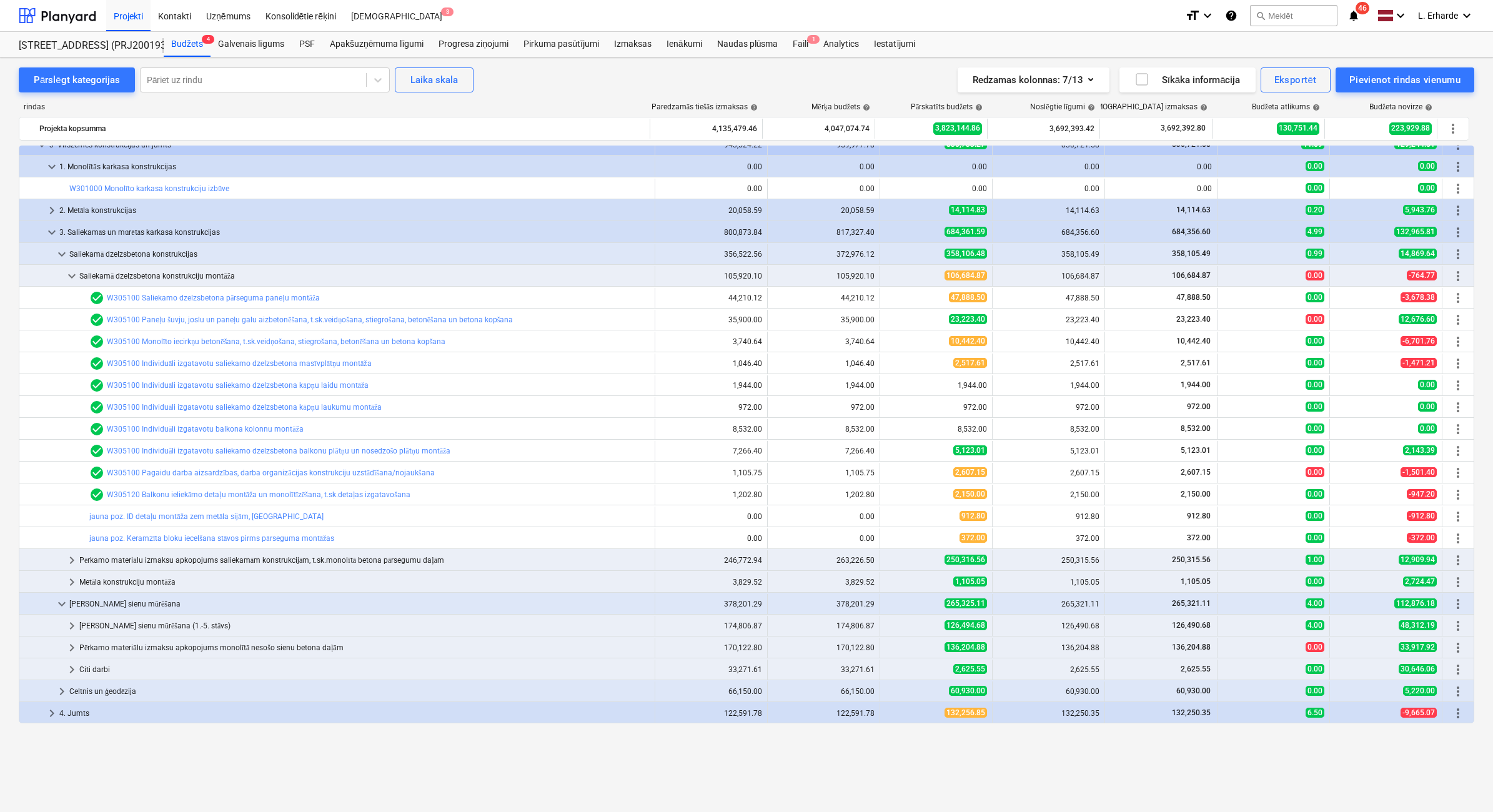
scroll to position [0, 0]
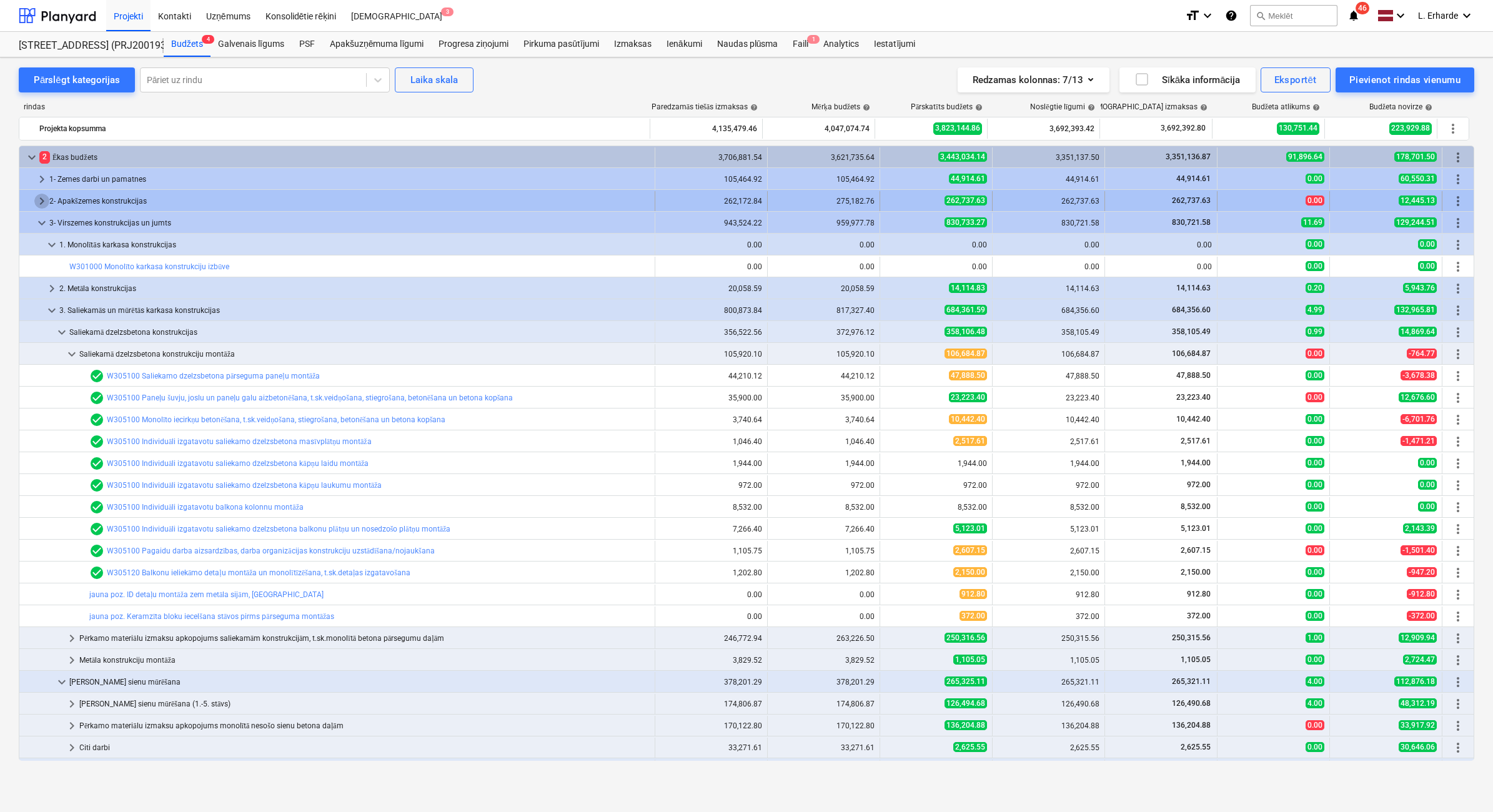
click at [39, 201] on span "keyboard_arrow_right" at bounding box center [42, 201] width 15 height 15
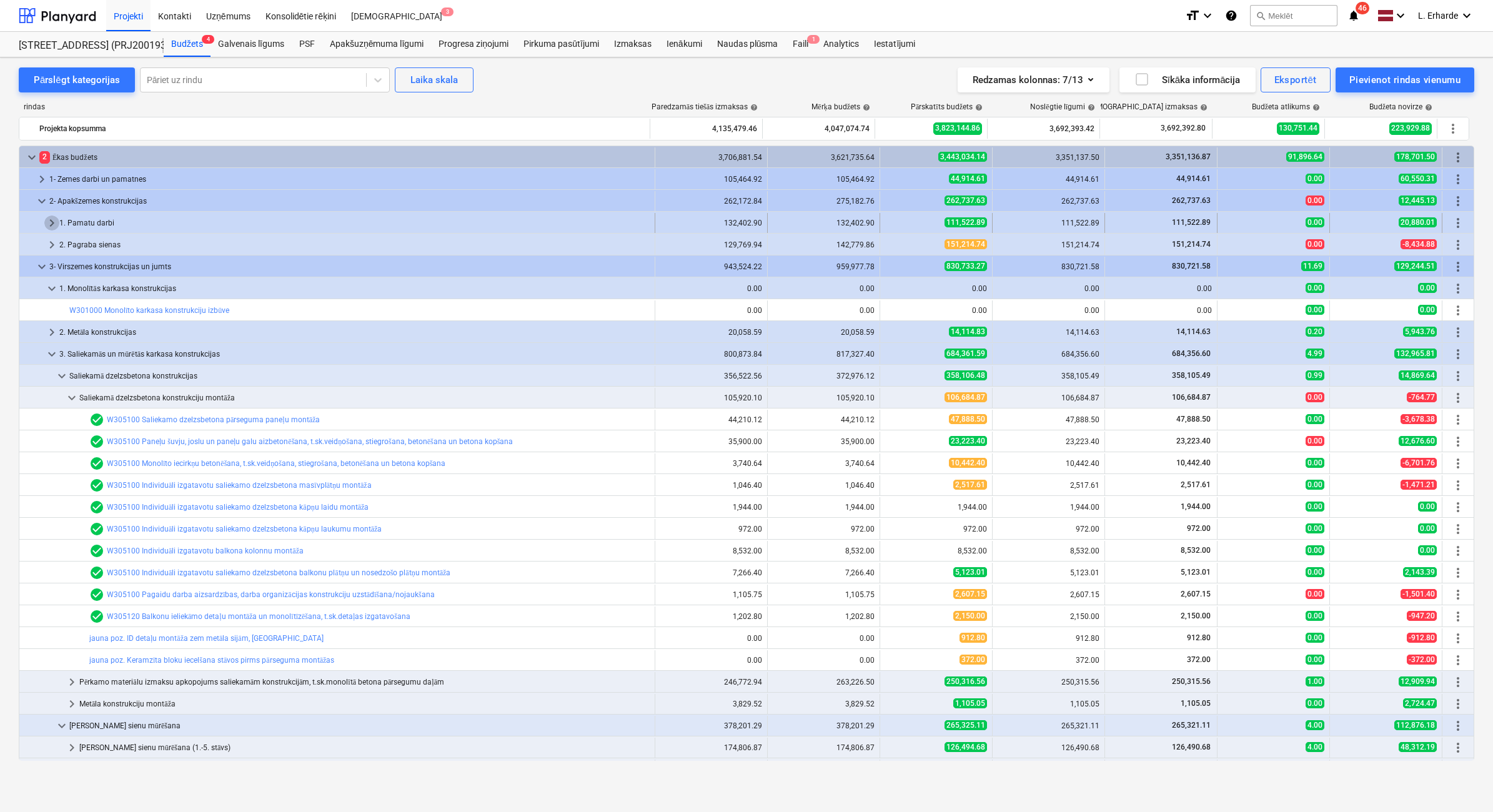
click at [48, 220] on span "keyboard_arrow_right" at bounding box center [52, 223] width 15 height 15
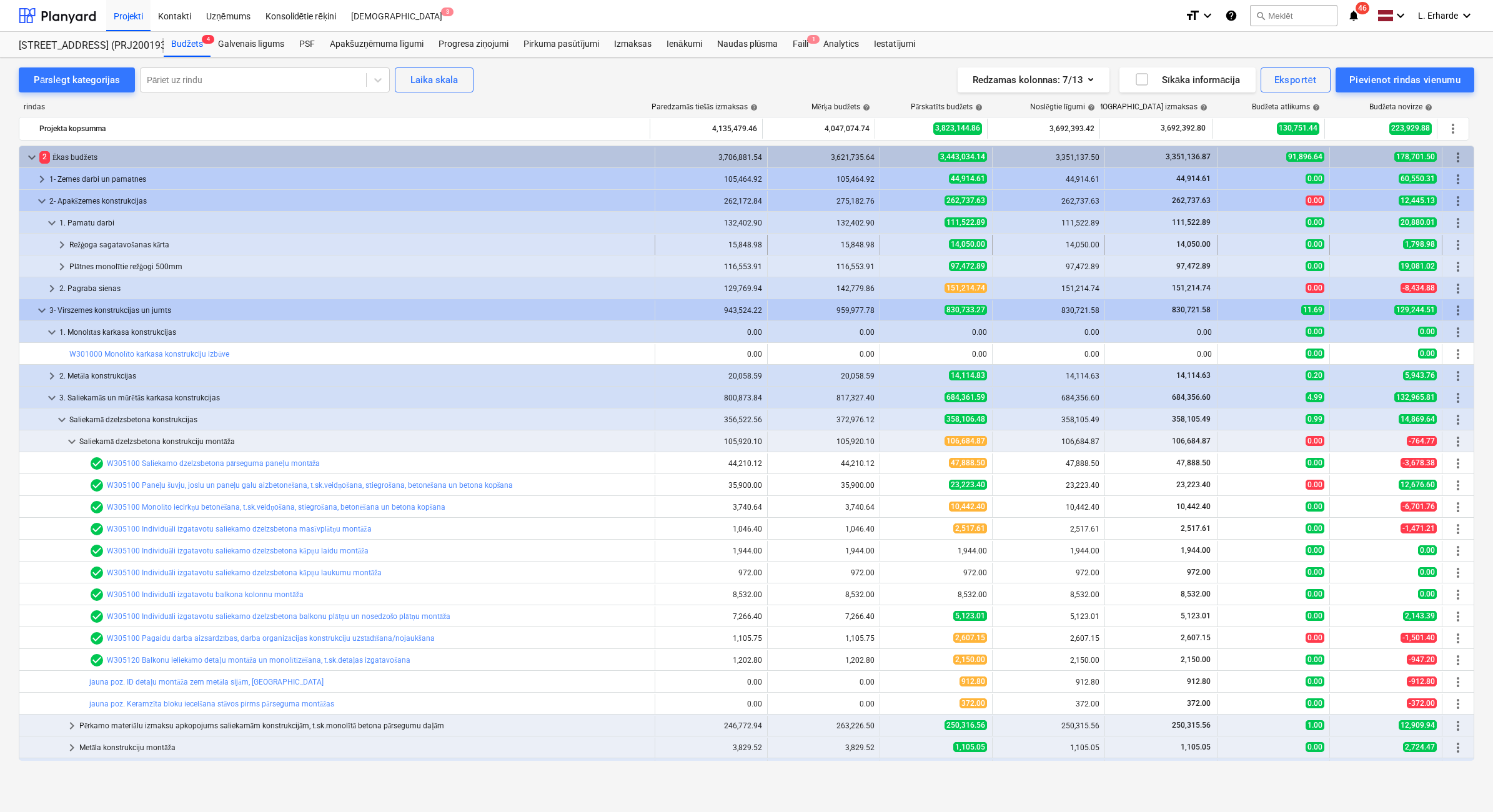
click at [68, 244] on span "keyboard_arrow_right" at bounding box center [62, 245] width 15 height 15
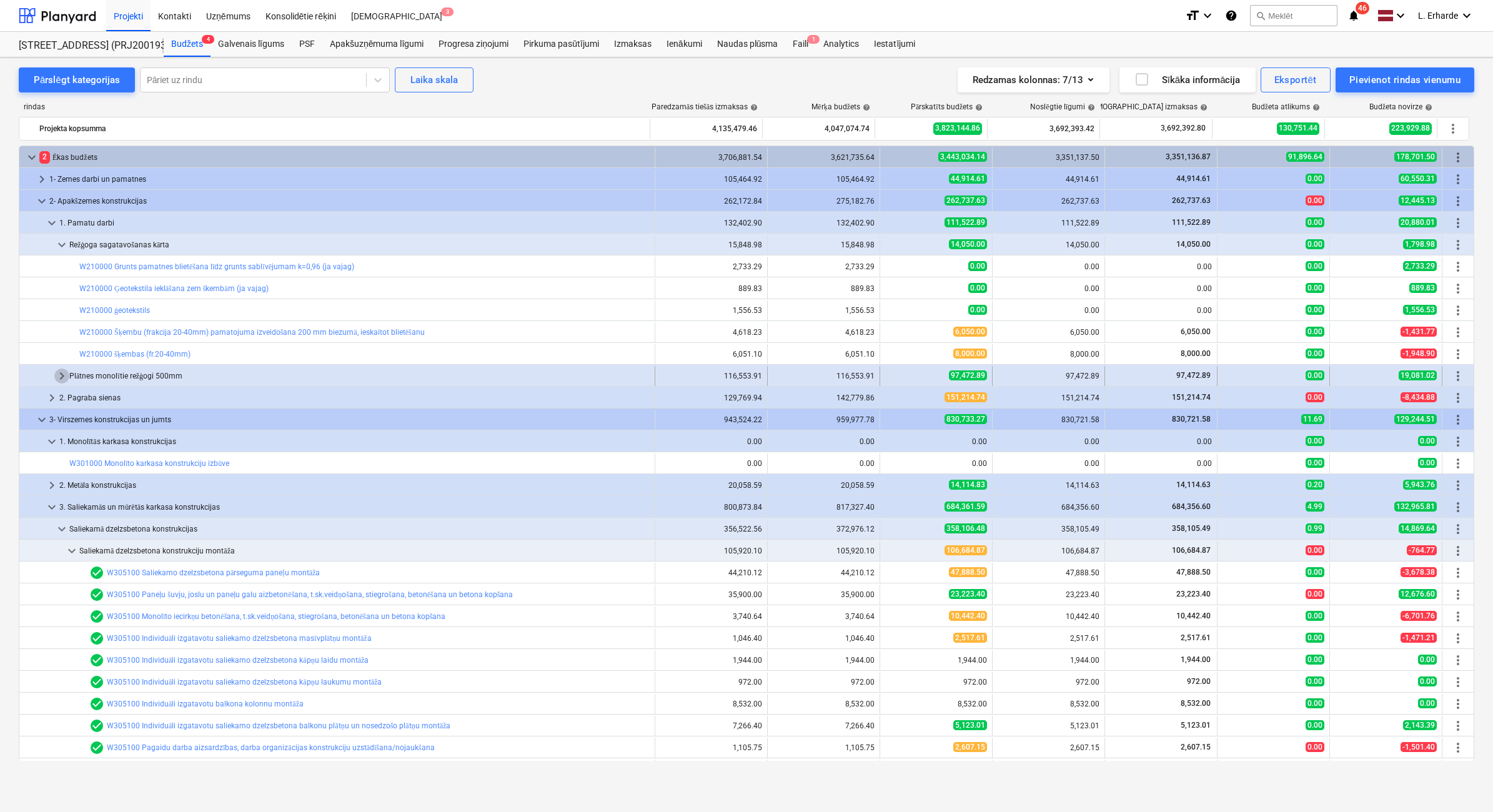
click at [61, 375] on span "keyboard_arrow_right" at bounding box center [62, 376] width 15 height 15
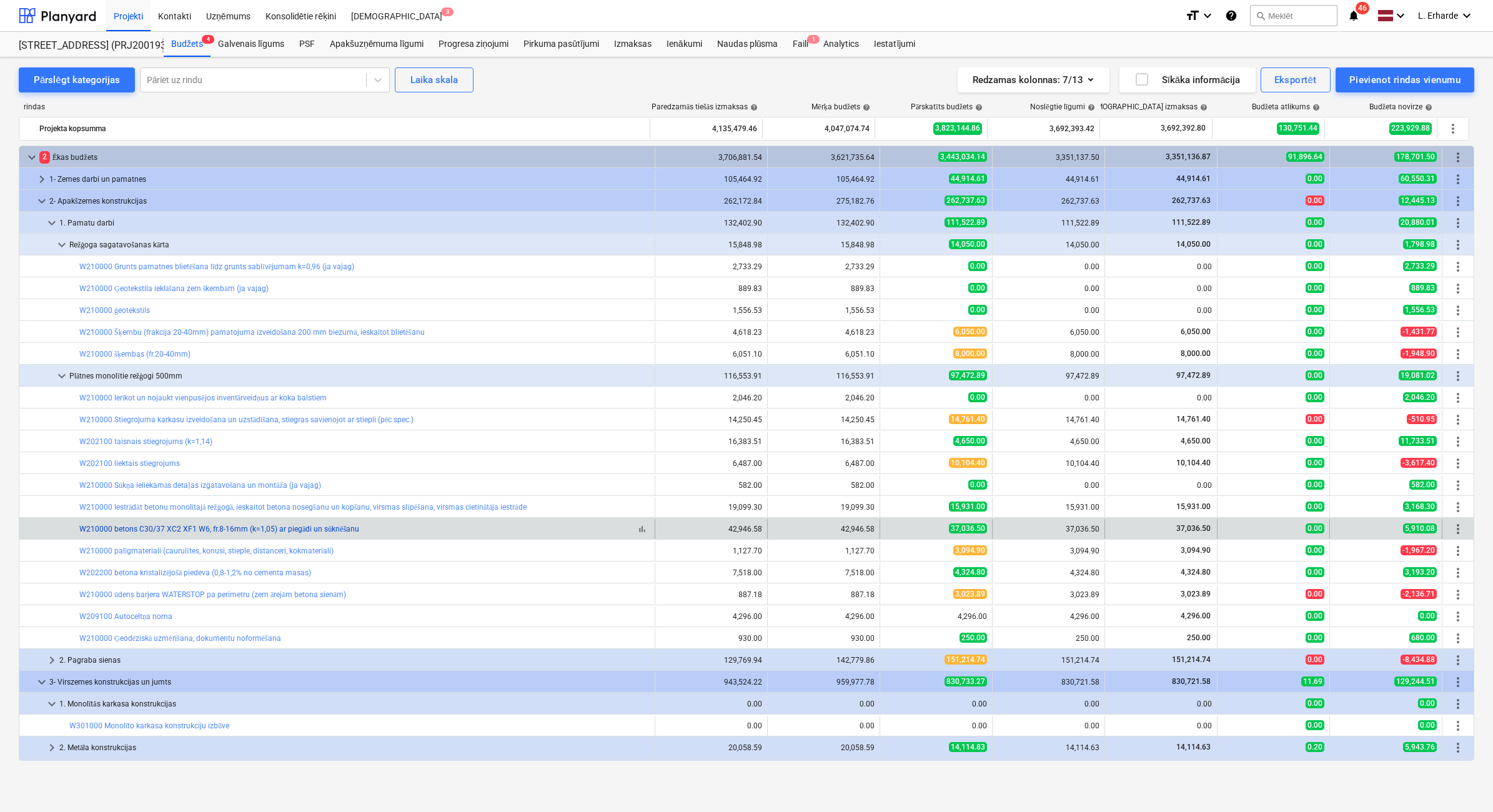
click at [201, 499] on link "W210000 betons C30/37 XC2 XF1 W6, fr.8-16mm (k=1,05) ar piegādi un sūknēšanu" at bounding box center [219, 529] width 280 height 9
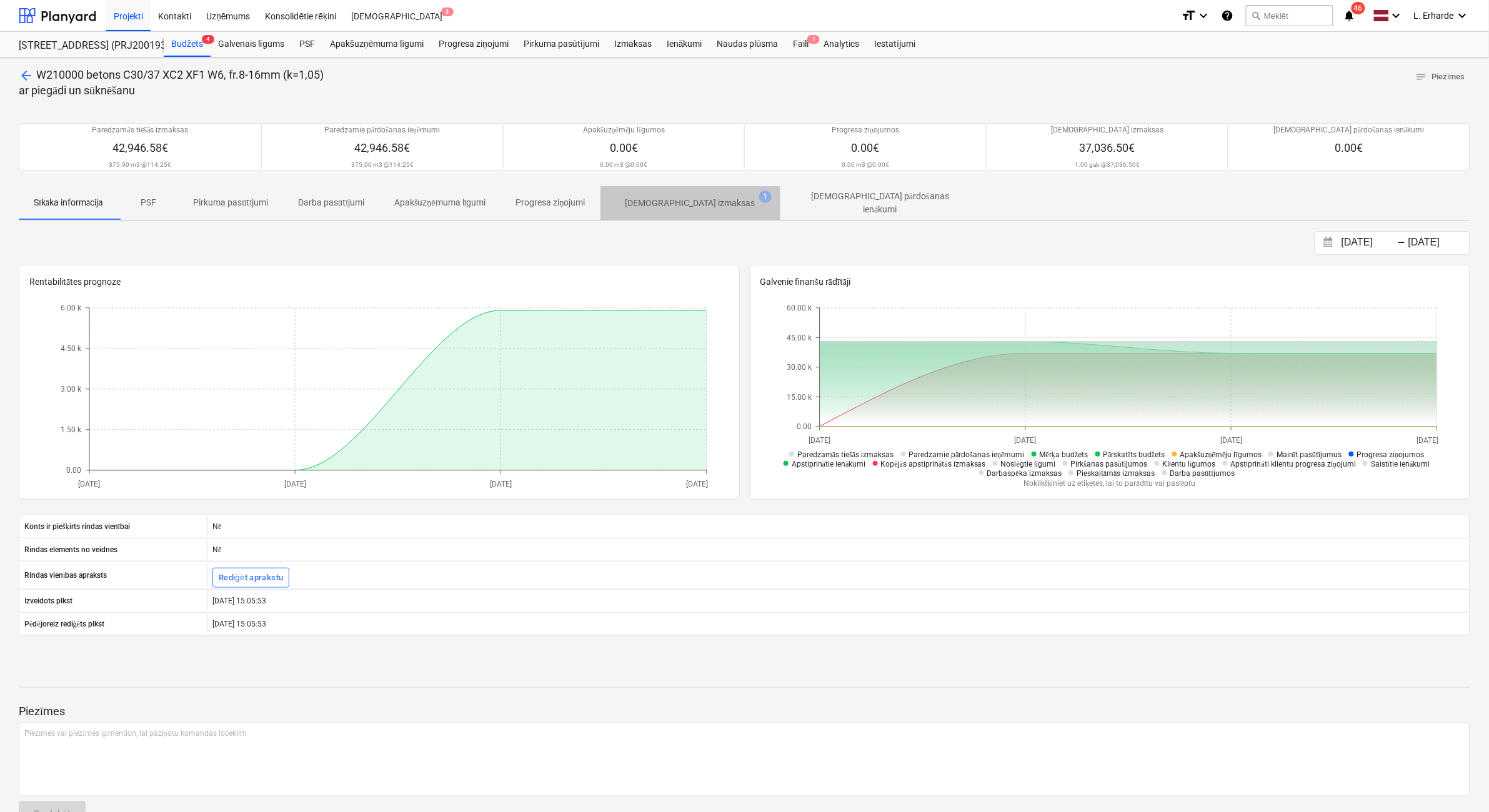
click at [702, 197] on p "[DEMOGRAPHIC_DATA] izmaksas" at bounding box center [690, 203] width 130 height 13
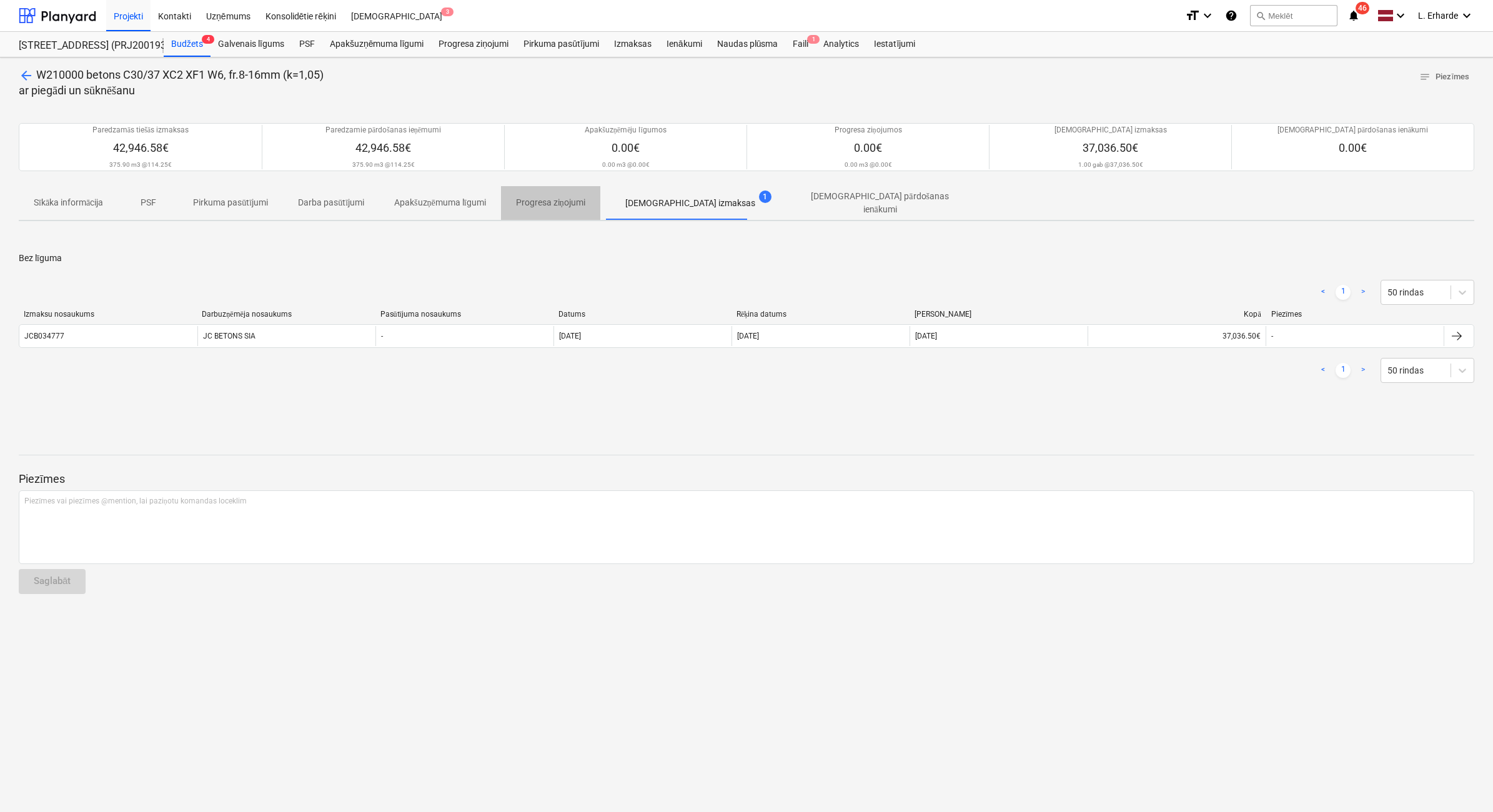
click at [532, 201] on p "Progresa ziņojumi" at bounding box center [550, 202] width 70 height 13
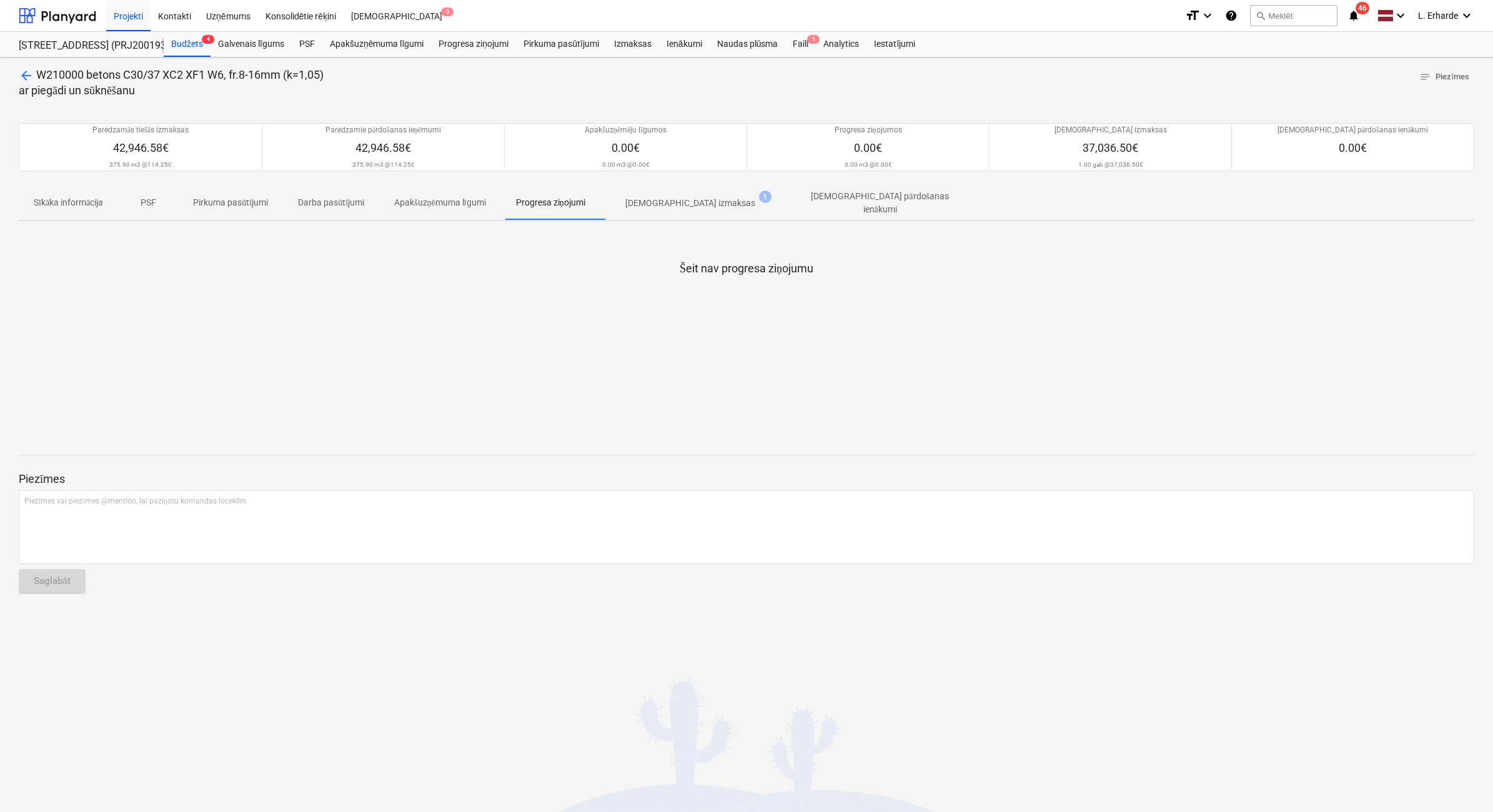
click at [462, 199] on p "Apakšuzņēmuma līgumi" at bounding box center [440, 202] width 92 height 13
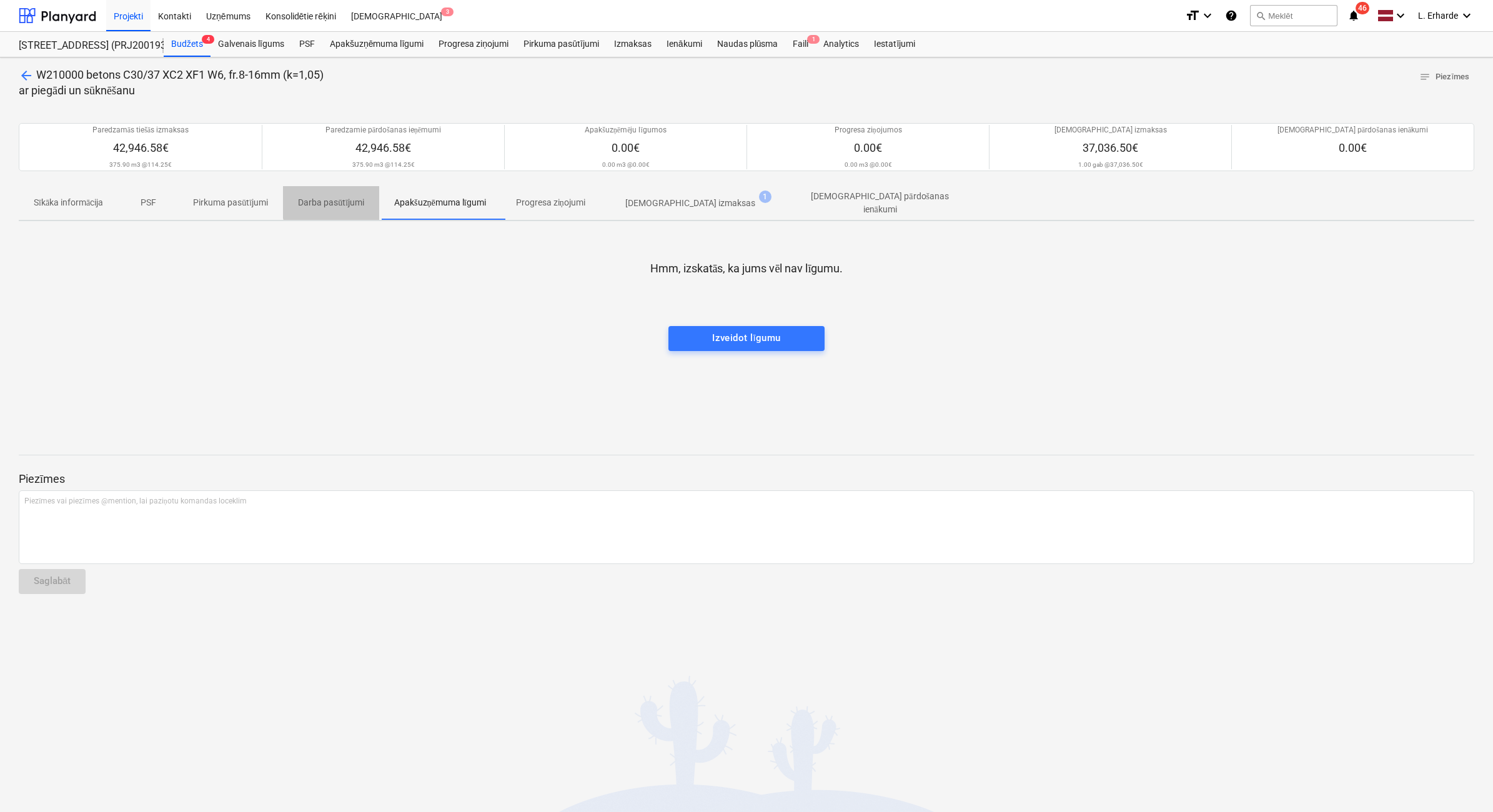
click at [338, 201] on p "Darba pasūtījumi" at bounding box center [331, 202] width 66 height 13
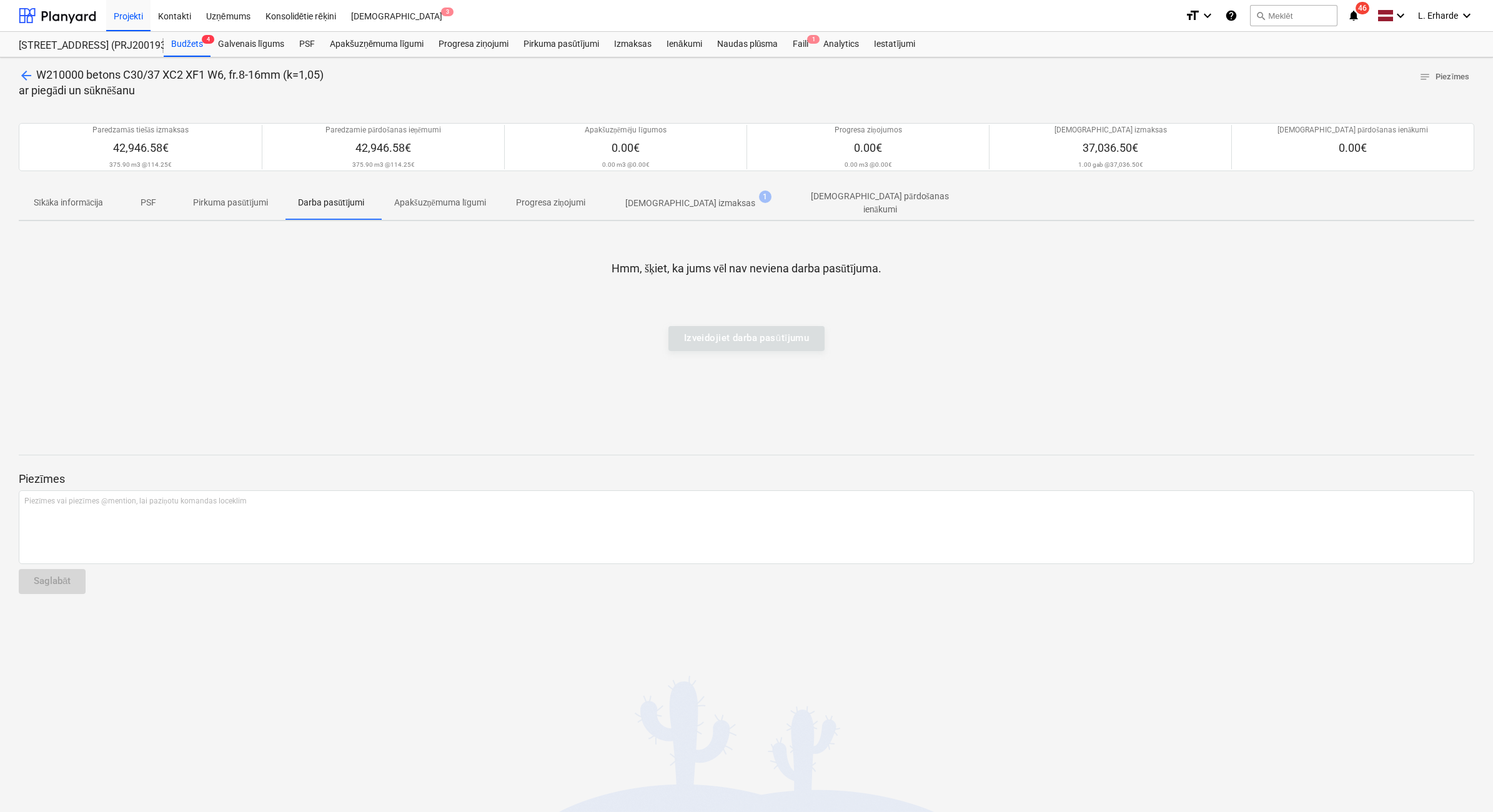
click at [242, 201] on p "Pirkuma pasūtījumi" at bounding box center [231, 202] width 75 height 13
click at [153, 204] on p "PSF" at bounding box center [148, 202] width 30 height 13
click at [859, 194] on p "[DEMOGRAPHIC_DATA] pārdošanas ienākumi" at bounding box center [880, 203] width 170 height 26
click at [69, 208] on span "Sīkāka informācija" at bounding box center [68, 203] width 99 height 20
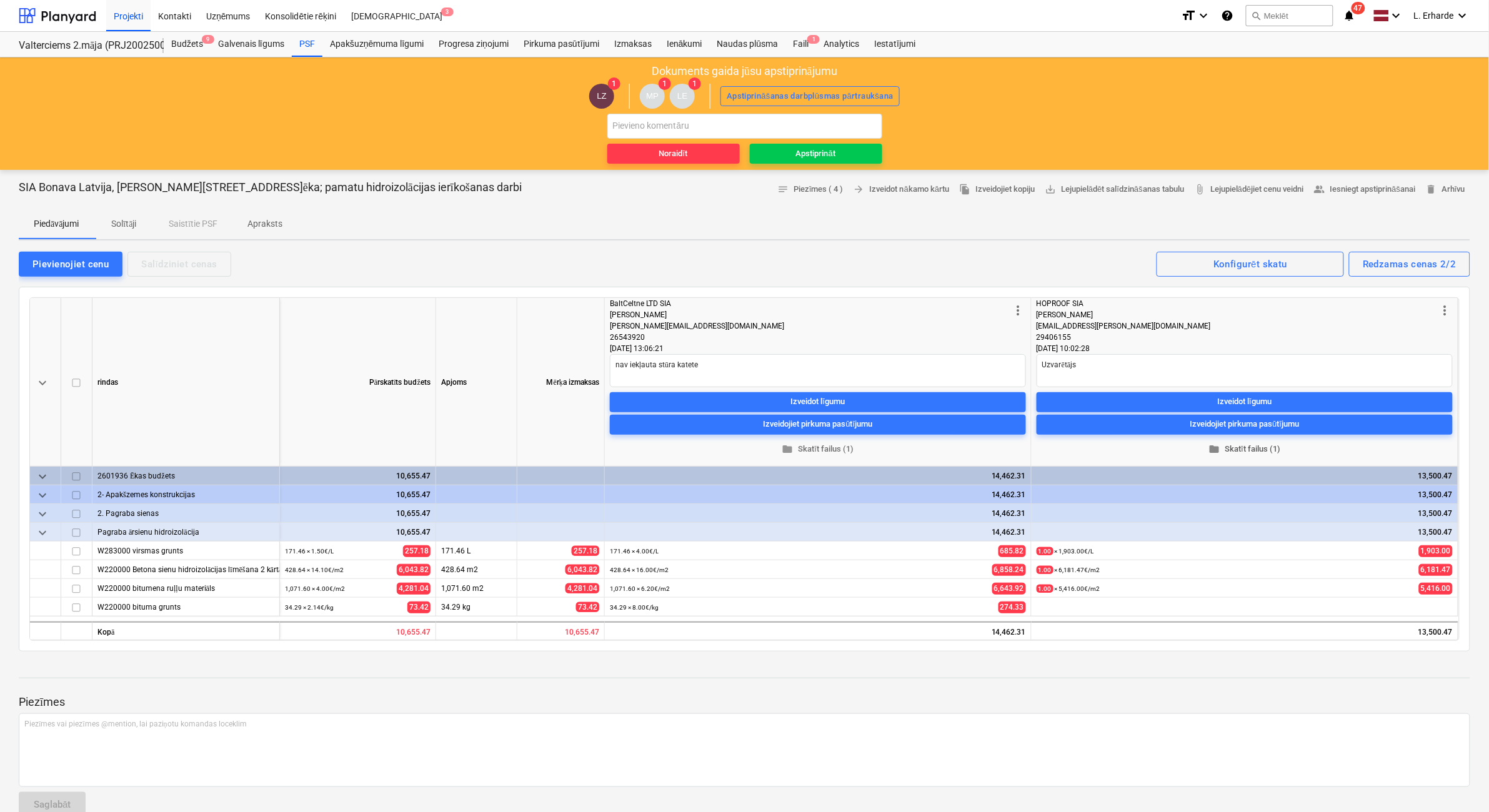
click at [1281, 442] on span "folder Skatīt failus (1)" at bounding box center [1244, 449] width 406 height 14
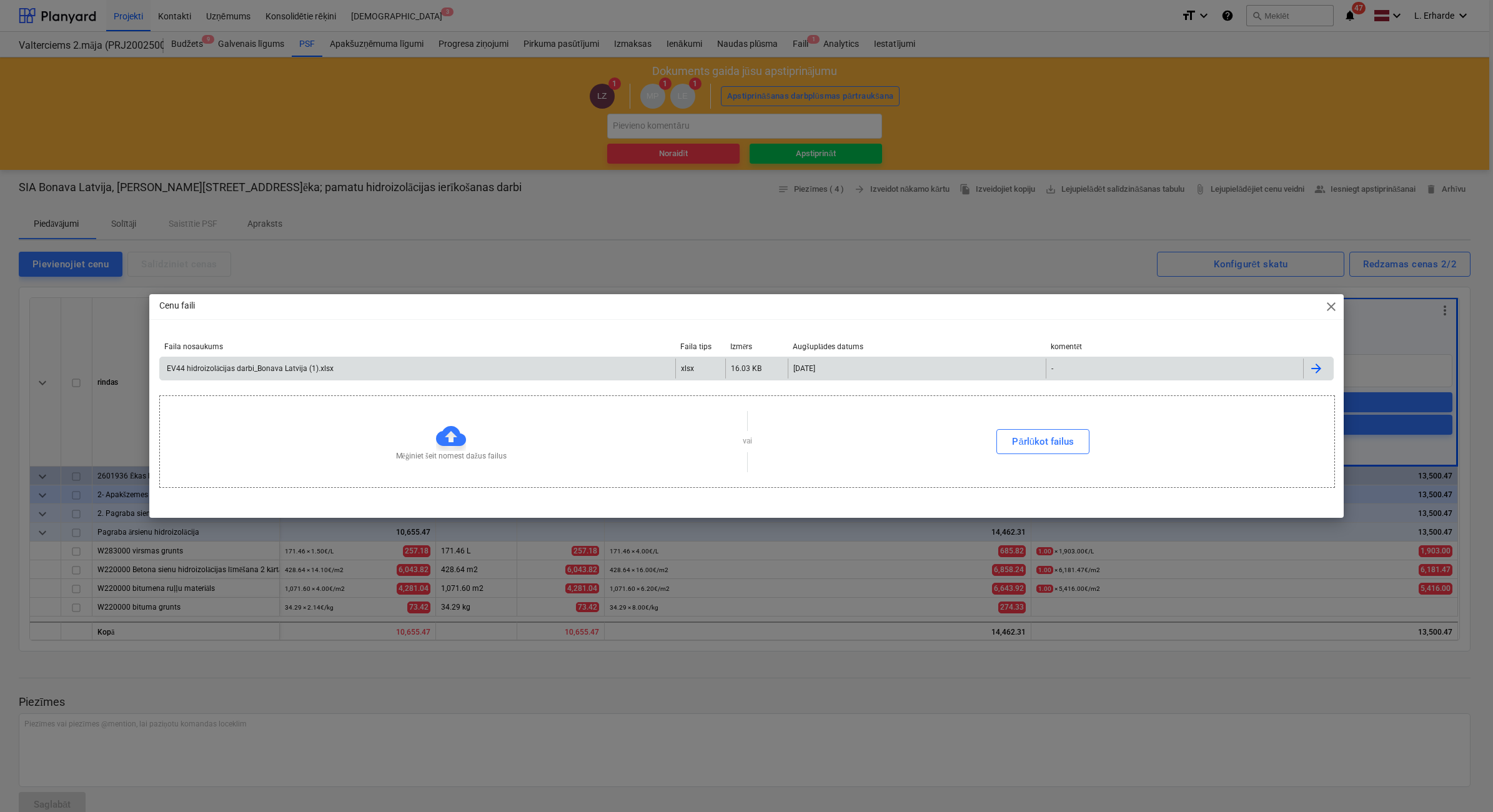
click at [348, 374] on div "EV44 hidroizolācijas darbi_Bonava Latvija (1).xlsx" at bounding box center [417, 368] width 515 height 20
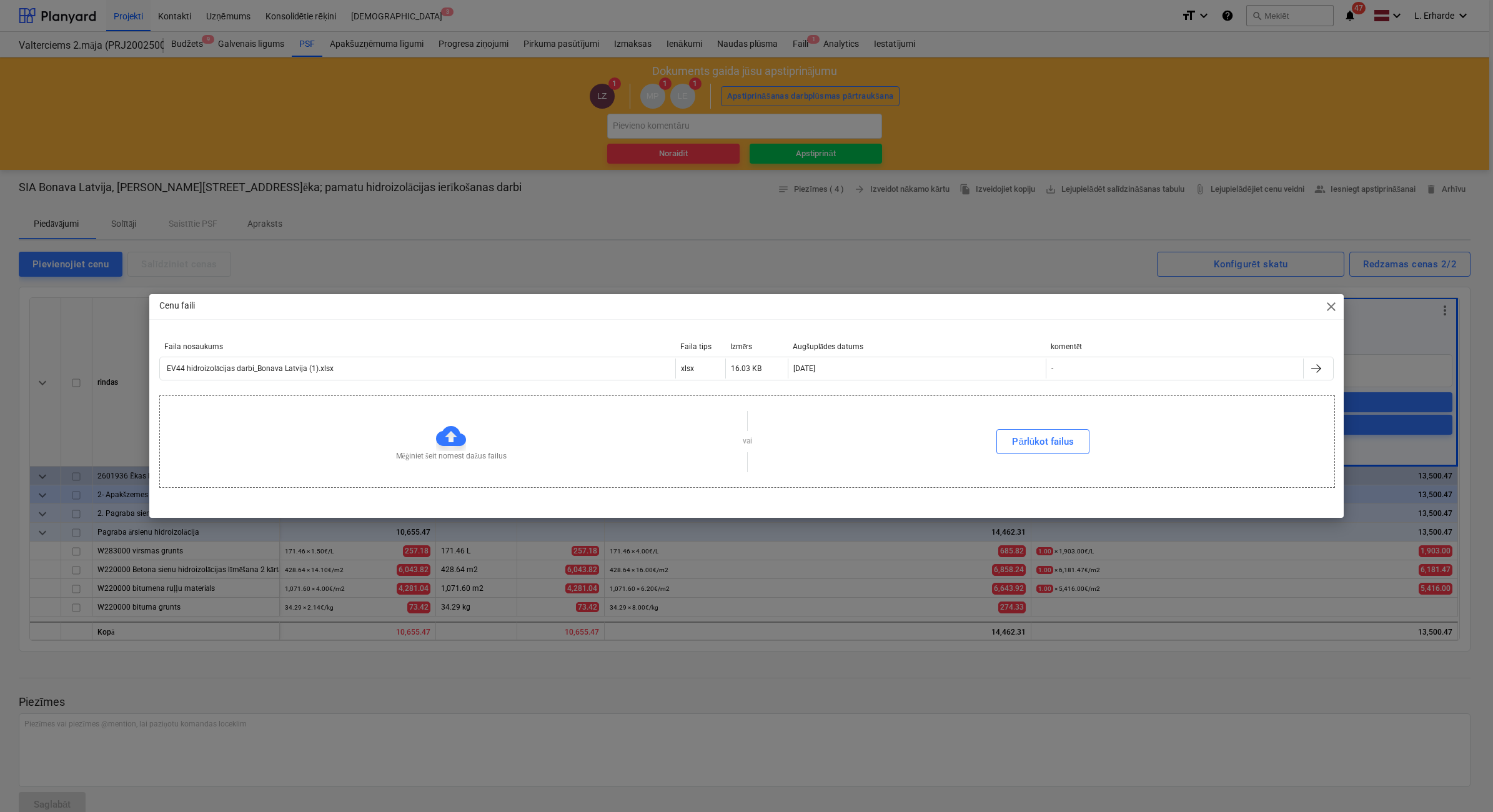
click at [1044, 223] on div "Cenu faili close Faila nosaukums Faila tips Izmērs Augšuplādes datums komentēt …" at bounding box center [746, 406] width 1493 height 812
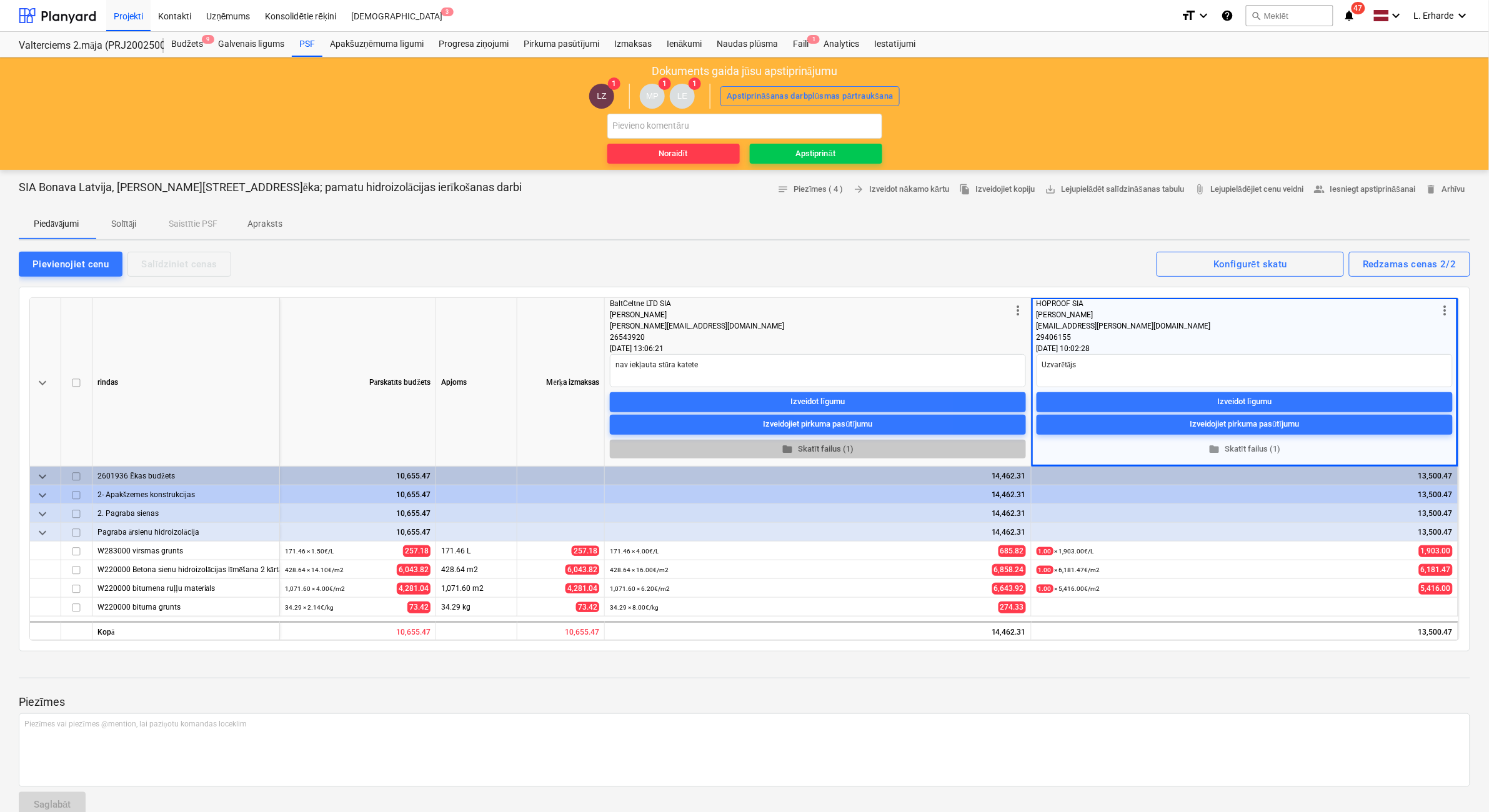
click at [820, 444] on span "folder Skatīt failus (1)" at bounding box center [818, 449] width 406 height 14
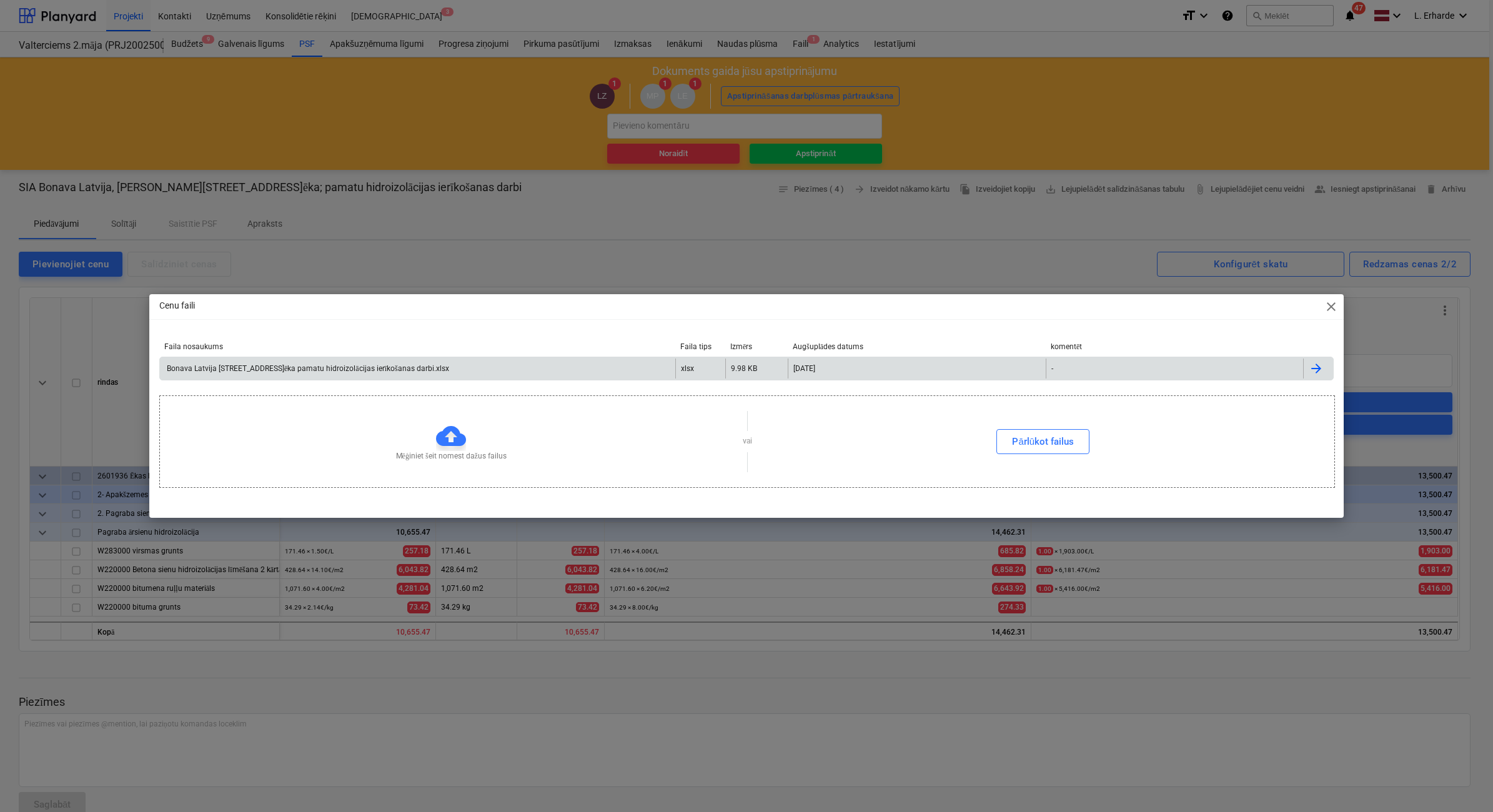
click at [427, 365] on div "Bonava Latvija Ēvalda Valtera iela 44 2.ēka pamatu hidroizolācijas ierīkošanas …" at bounding box center [307, 369] width 284 height 10
click at [968, 229] on div "Cenu faili close Faila nosaukums Faila tips Izmērs Augšuplādes datums komentēt …" at bounding box center [746, 406] width 1493 height 812
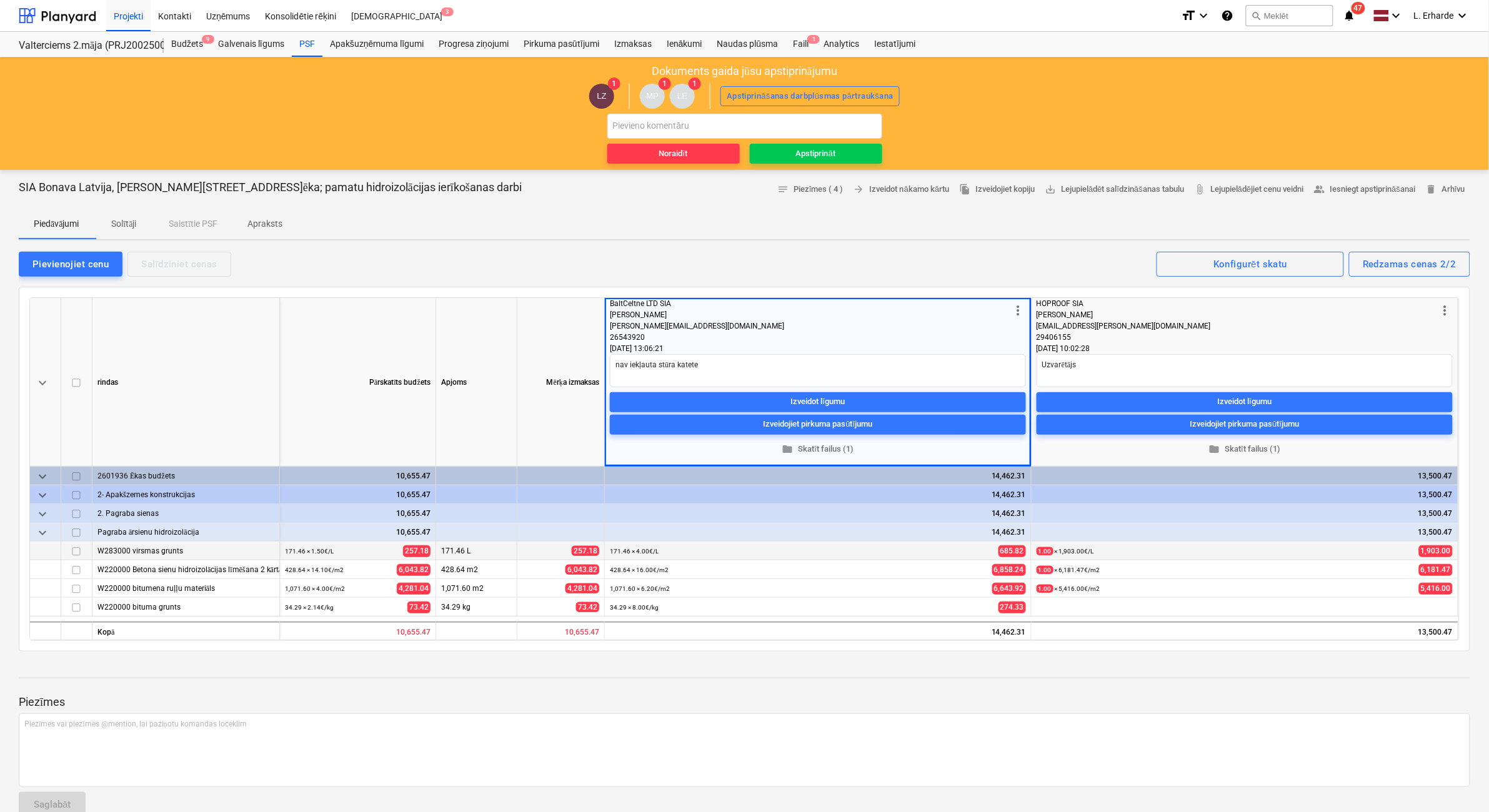
click at [34, 555] on div at bounding box center [46, 550] width 31 height 18
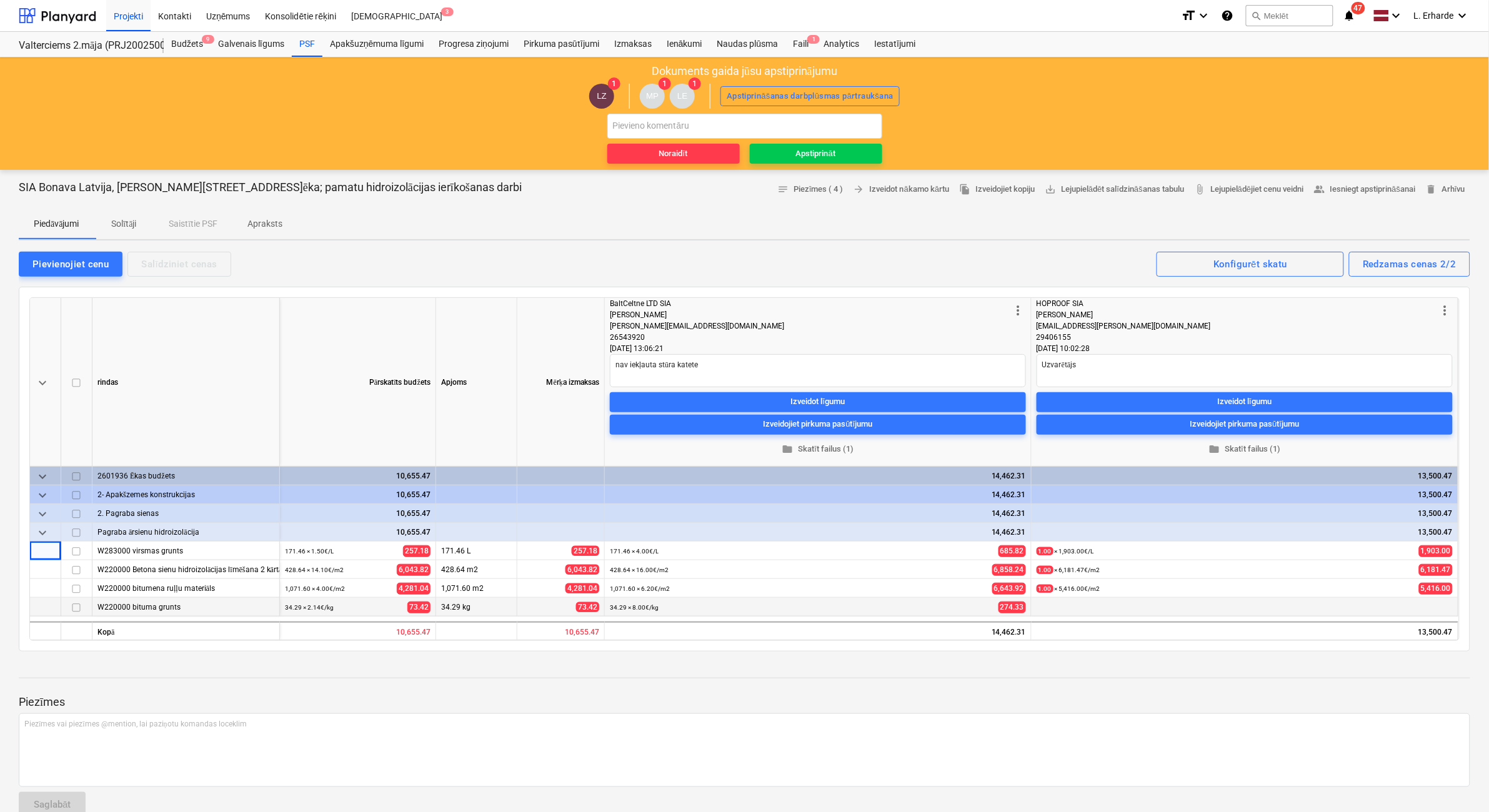
scroll to position [78, 0]
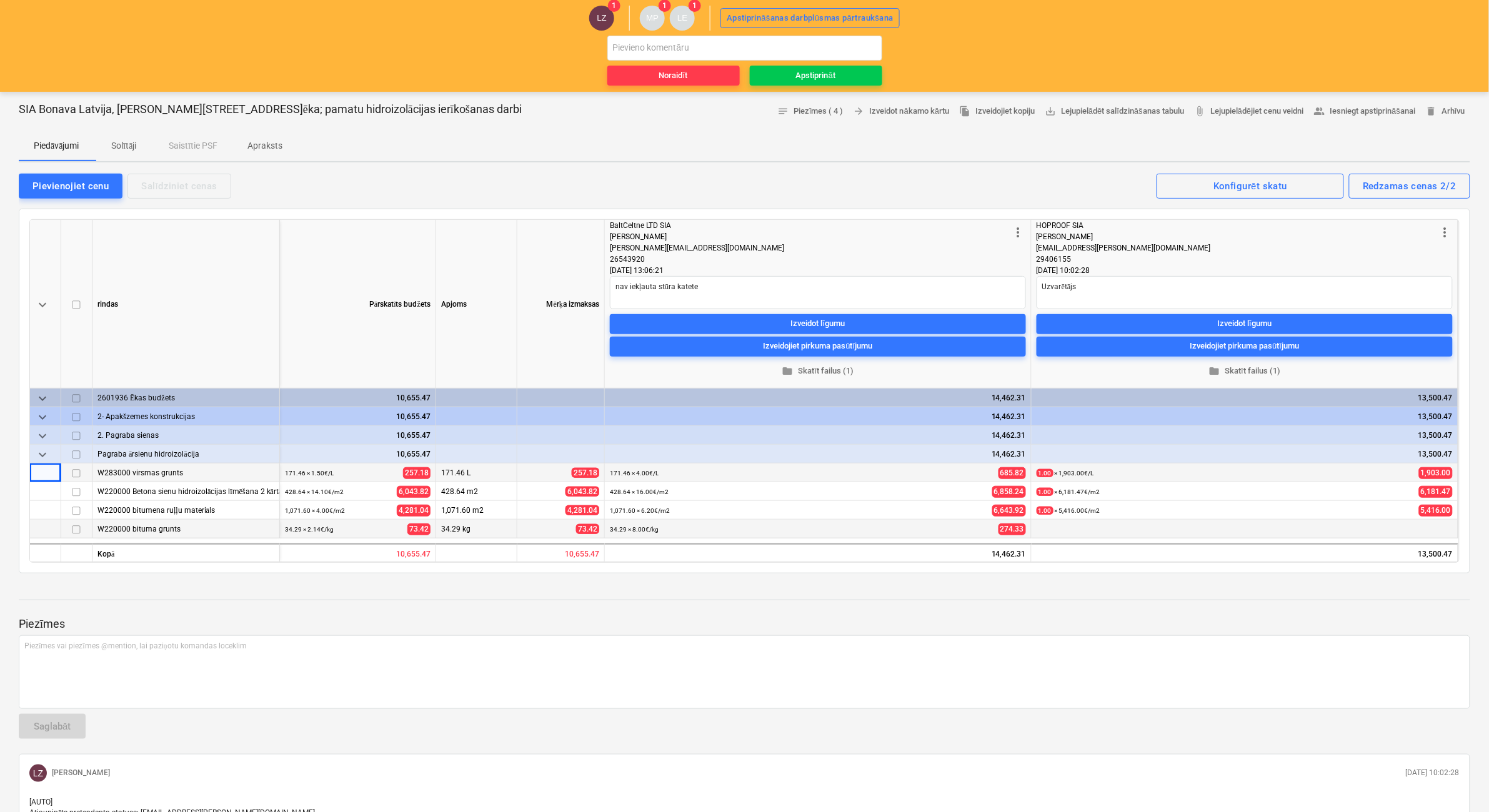
type textarea "x"
